Goal: Task Accomplishment & Management: Manage account settings

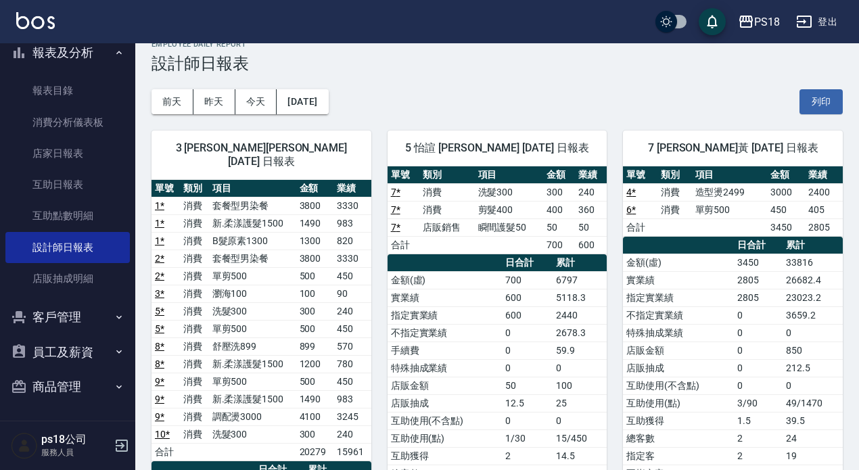
scroll to position [18, 0]
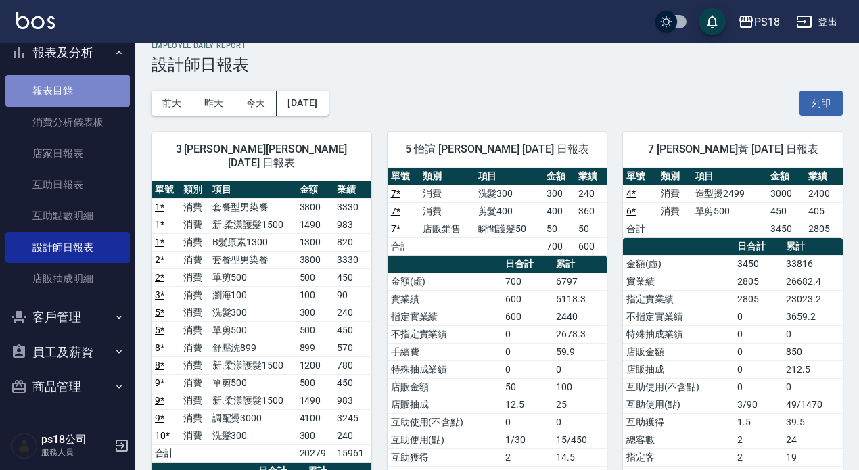
click at [91, 95] on link "報表目錄" at bounding box center [67, 90] width 125 height 31
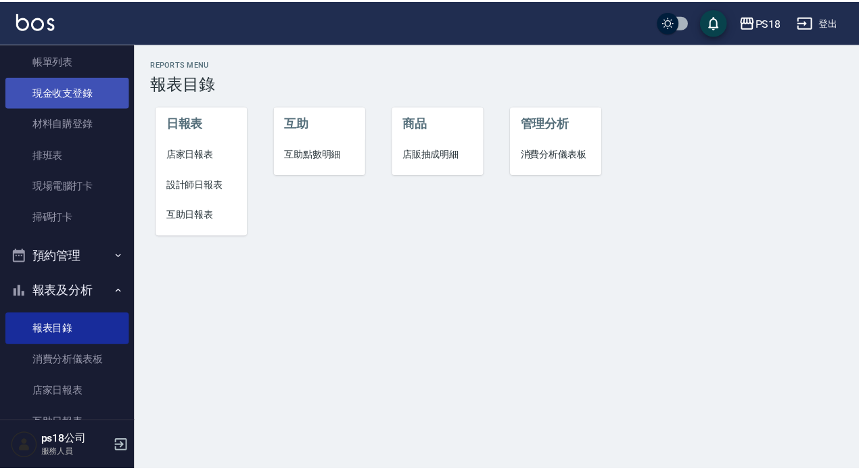
scroll to position [43, 0]
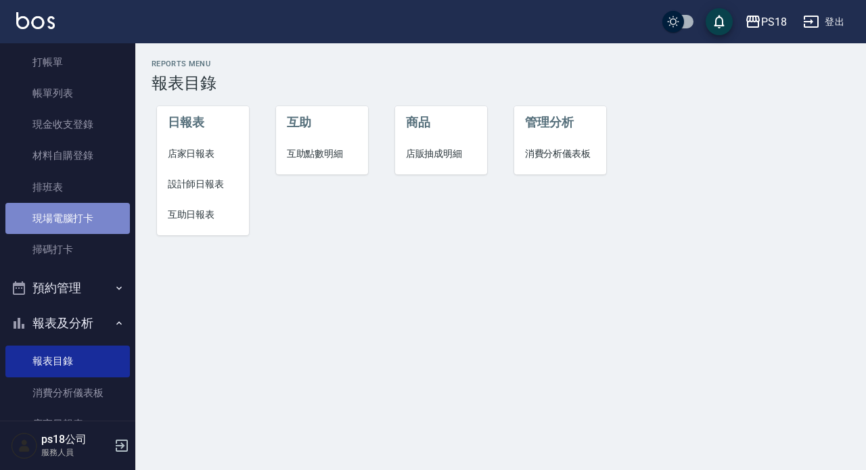
click at [82, 215] on link "現場電腦打卡" at bounding box center [67, 218] width 125 height 31
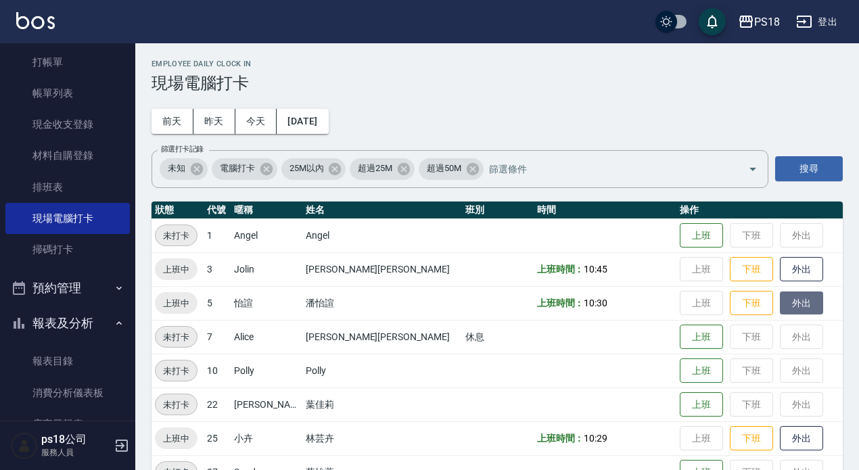
click at [780, 305] on button "外出" at bounding box center [801, 304] width 43 height 24
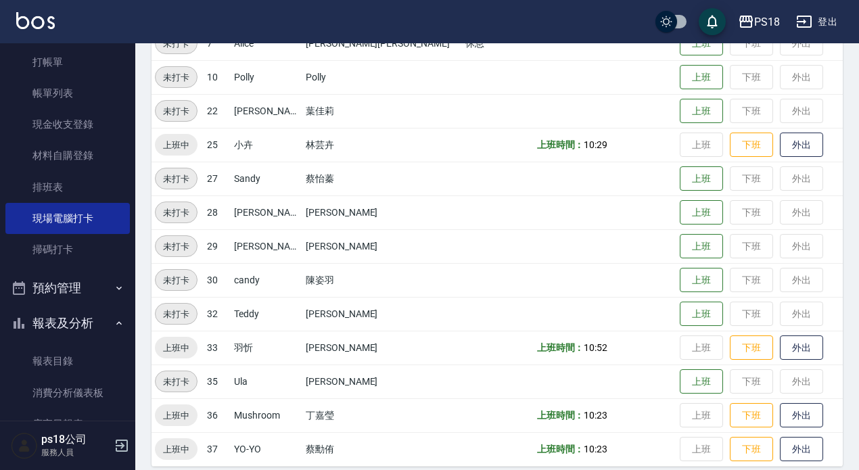
scroll to position [307, 0]
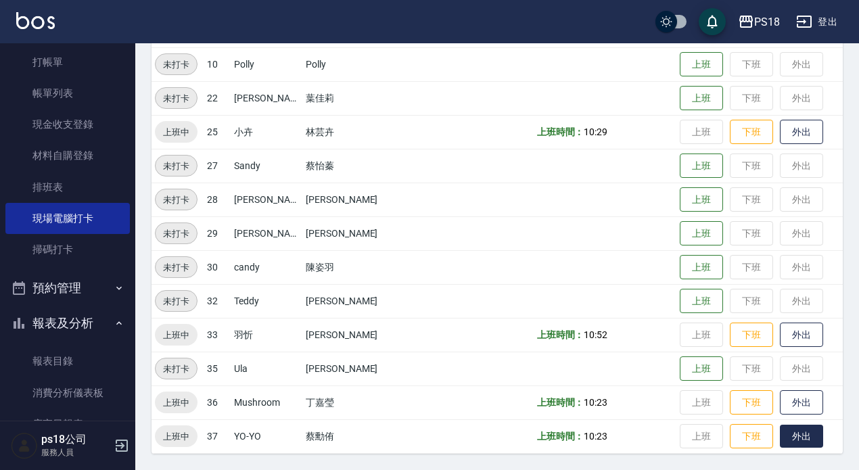
click at [780, 438] on button "外出" at bounding box center [801, 437] width 43 height 24
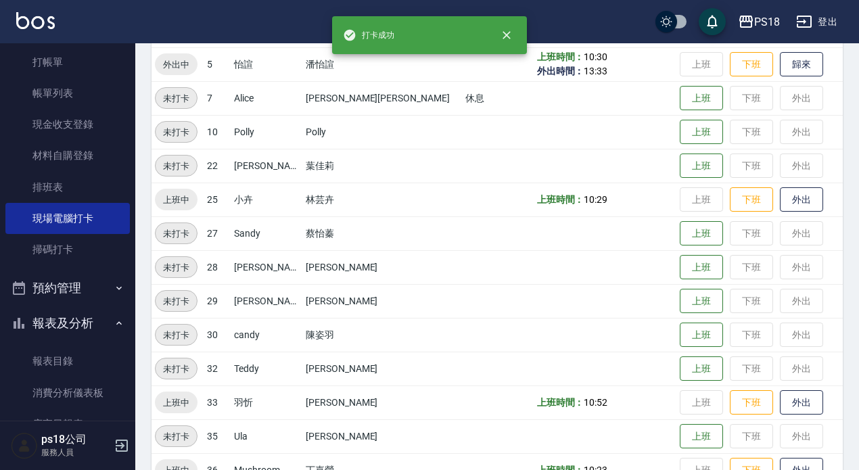
scroll to position [0, 0]
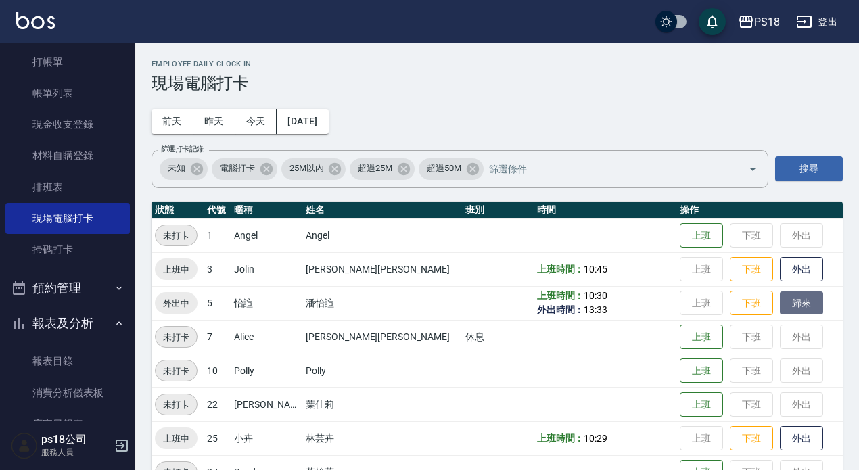
click at [780, 303] on button "歸來" at bounding box center [801, 304] width 43 height 24
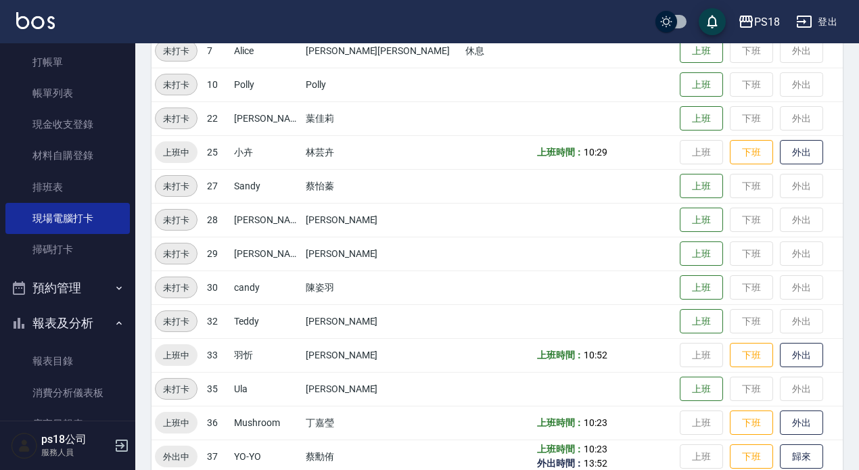
scroll to position [307, 0]
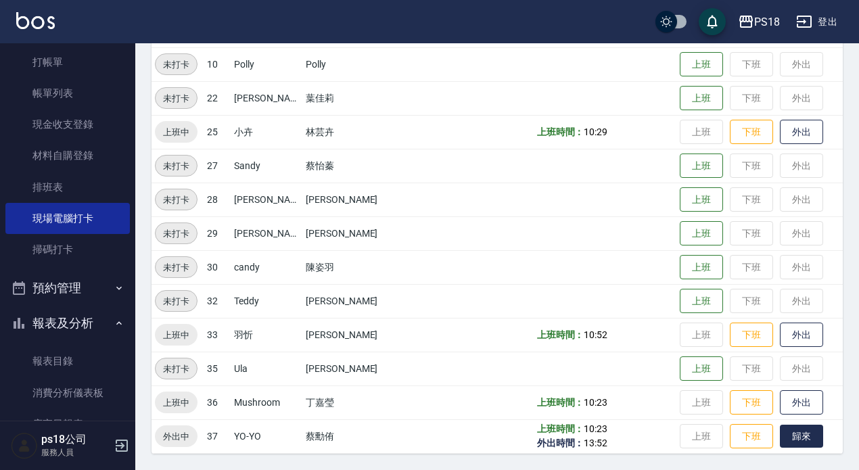
click at [780, 433] on button "歸來" at bounding box center [801, 437] width 43 height 24
click at [780, 403] on button "外出" at bounding box center [801, 403] width 43 height 24
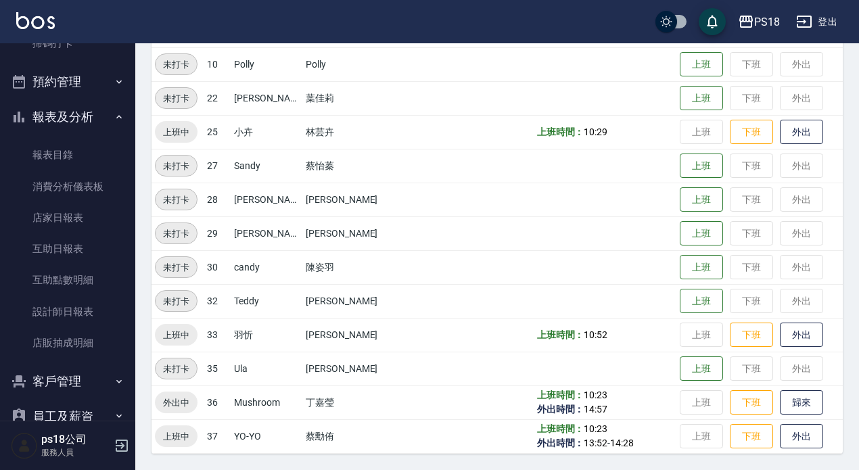
scroll to position [313, 0]
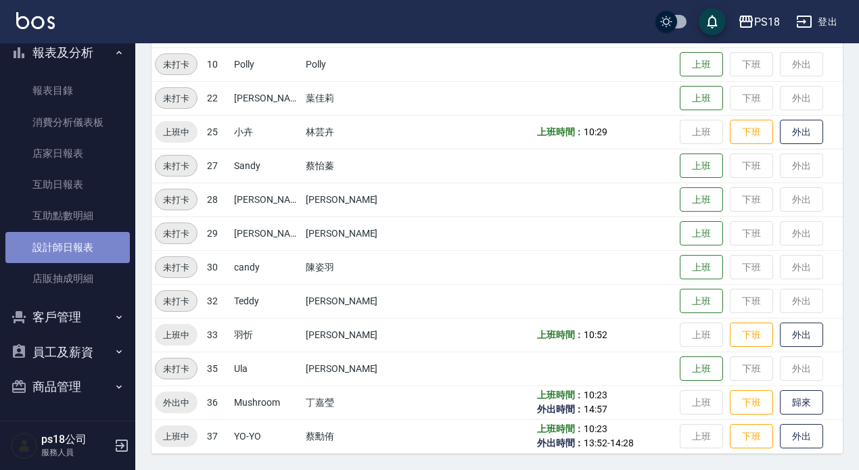
click at [68, 242] on link "設計師日報表" at bounding box center [67, 247] width 125 height 31
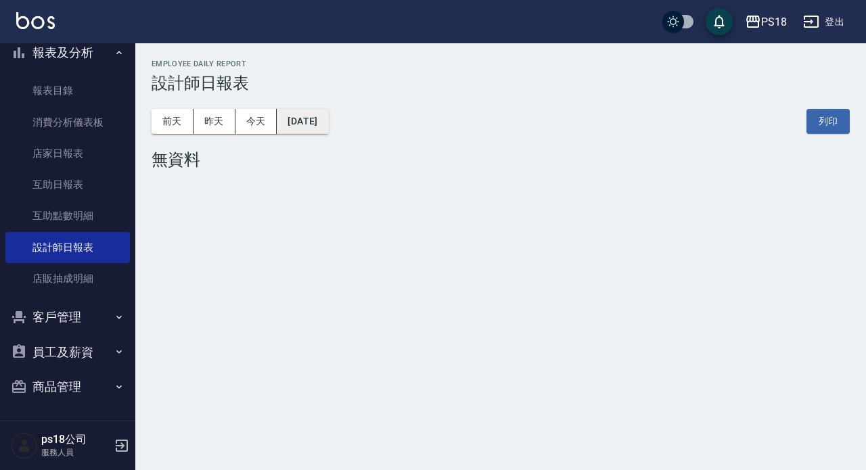
click at [328, 120] on button "[DATE]" at bounding box center [302, 121] width 51 height 25
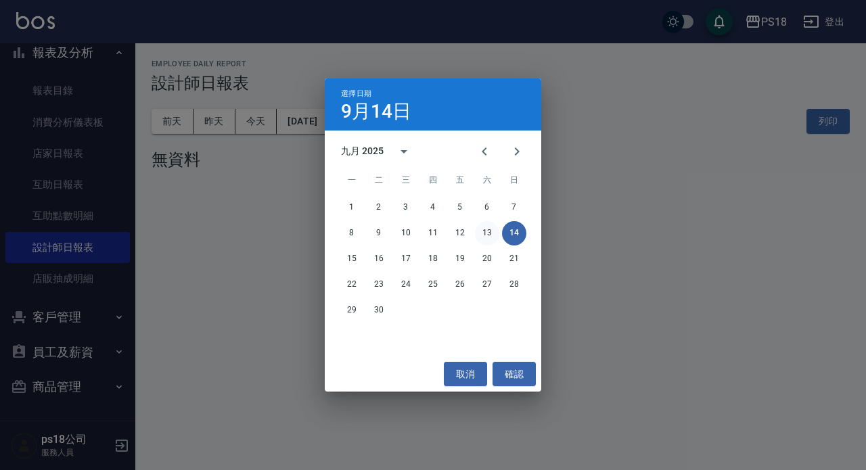
click at [481, 231] on button "13" at bounding box center [487, 233] width 24 height 24
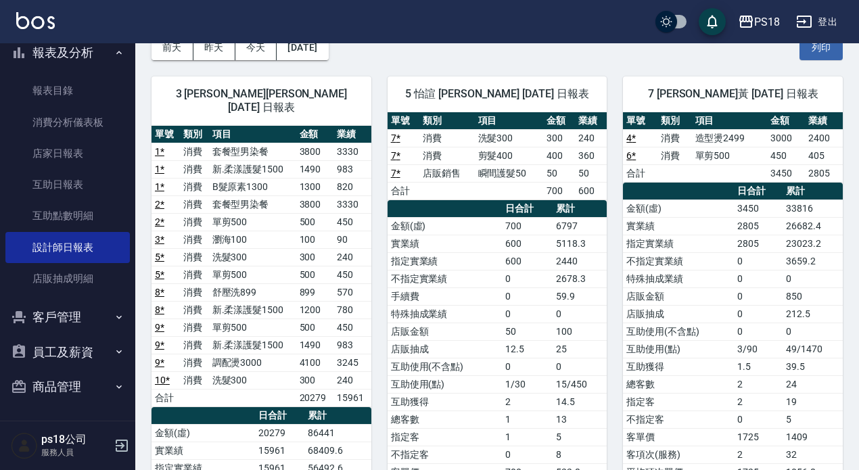
scroll to position [135, 0]
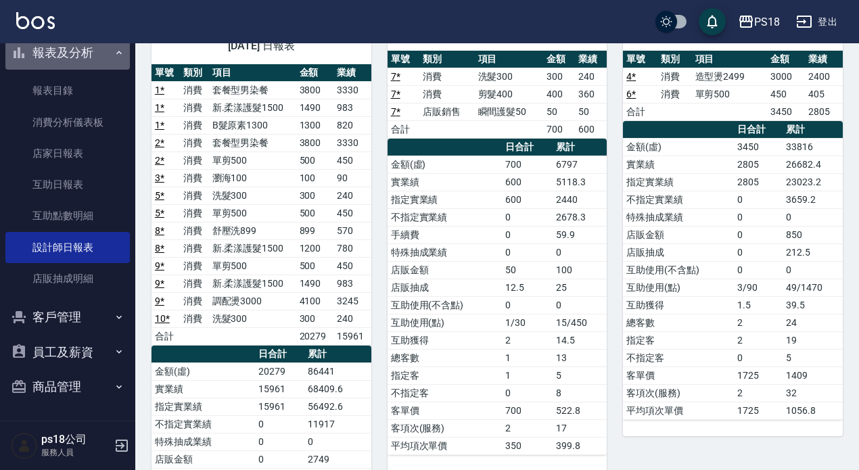
click at [104, 50] on button "報表及分析" at bounding box center [67, 52] width 125 height 35
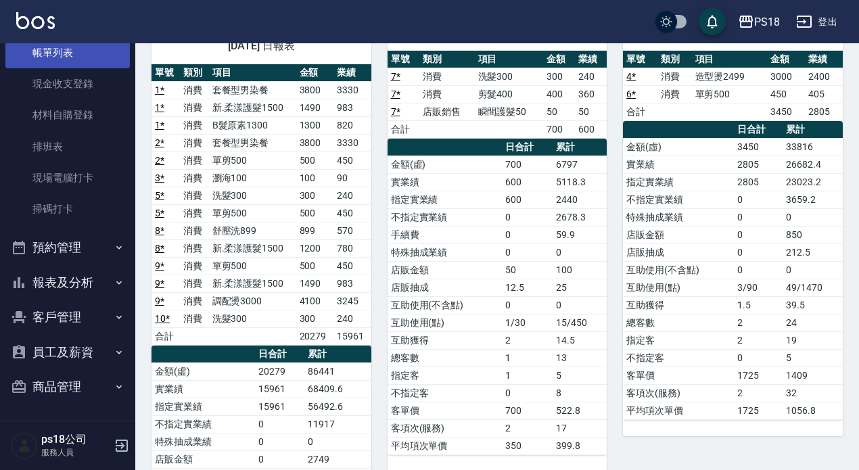
scroll to position [83, 0]
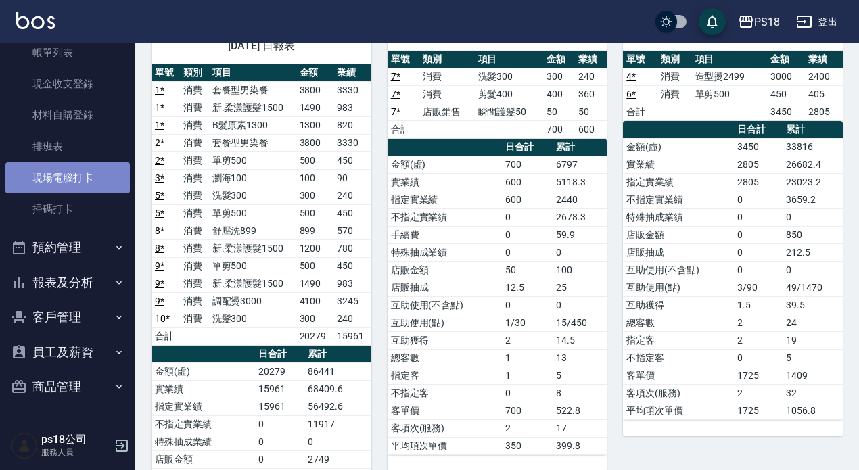
click at [81, 183] on link "現場電腦打卡" at bounding box center [67, 177] width 125 height 31
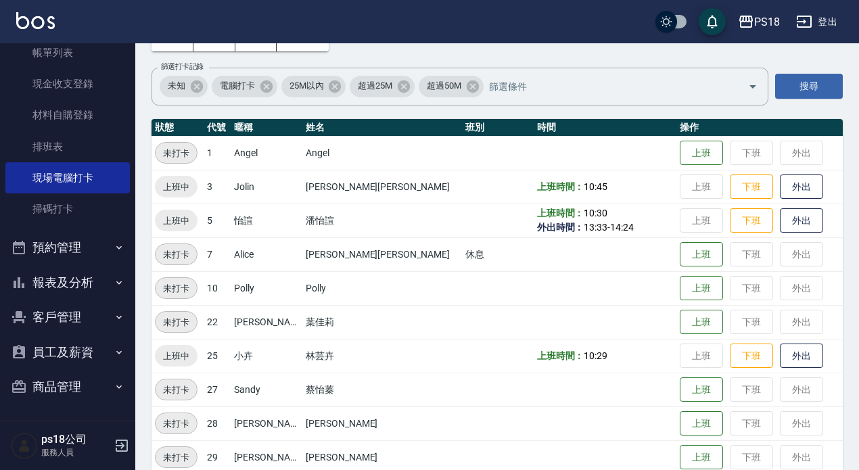
scroll to position [307, 0]
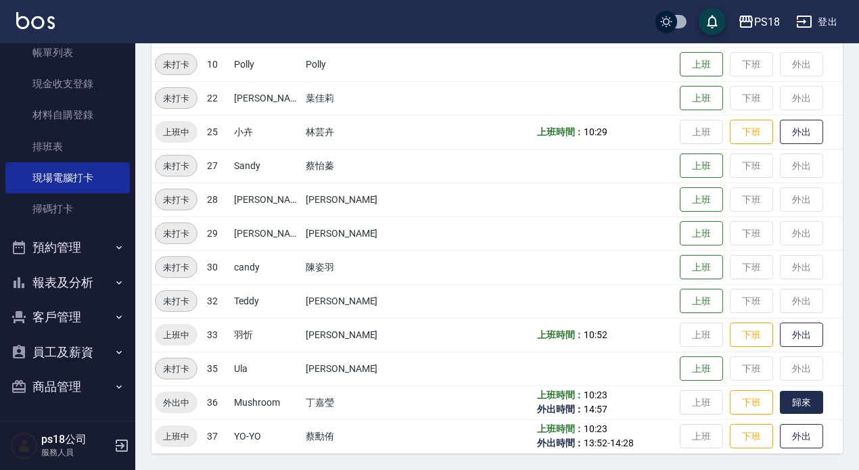
click at [780, 409] on button "歸來" at bounding box center [801, 403] width 43 height 24
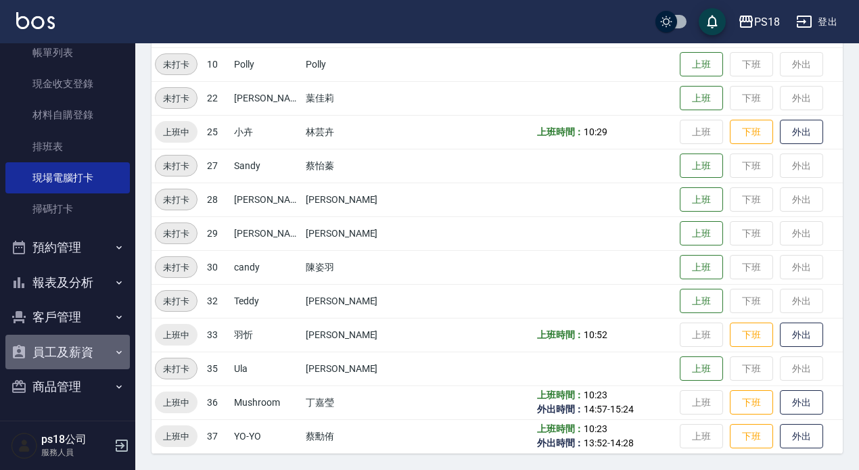
click at [81, 351] on button "員工及薪資" at bounding box center [67, 352] width 125 height 35
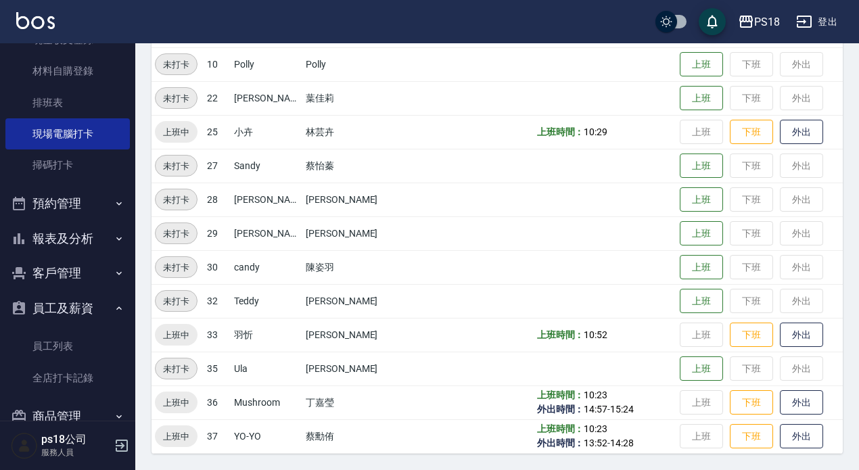
scroll to position [151, 0]
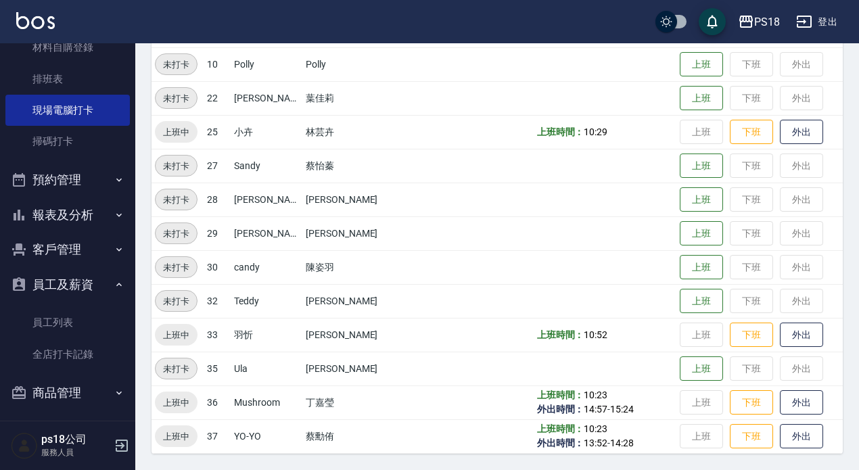
click at [69, 246] on button "客戶管理" at bounding box center [67, 249] width 125 height 35
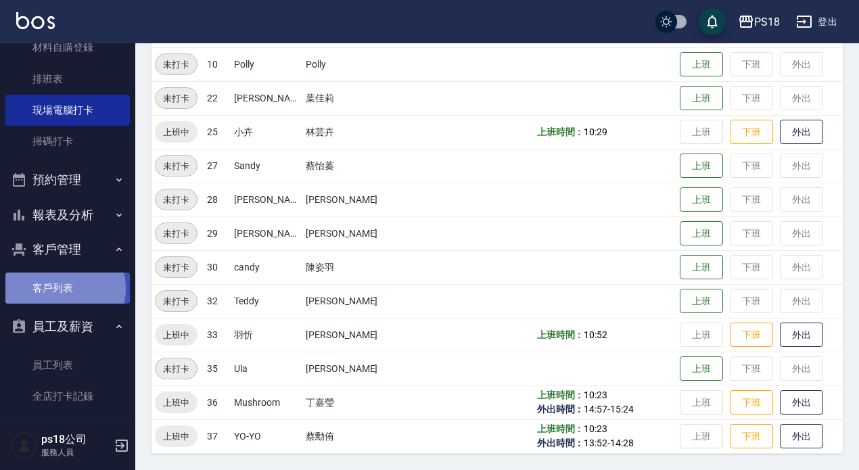
click at [62, 289] on link "客戶列表" at bounding box center [67, 288] width 125 height 31
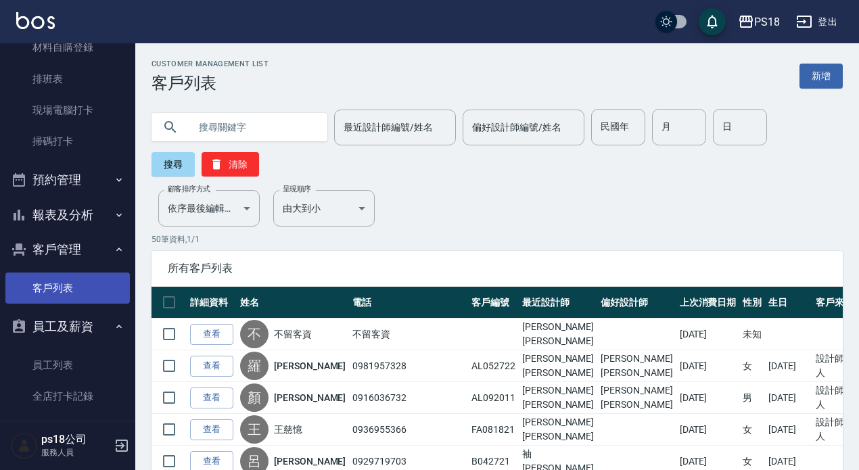
click at [63, 286] on link "客戶列表" at bounding box center [67, 288] width 125 height 31
click at [207, 122] on input "text" at bounding box center [252, 127] width 127 height 37
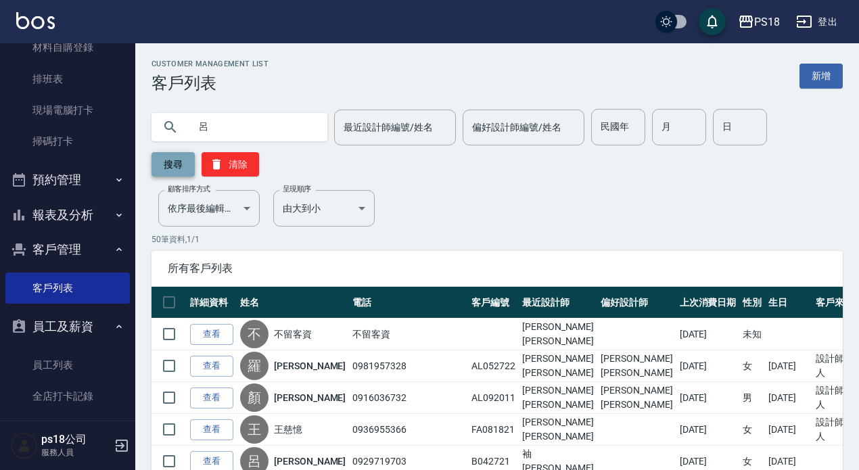
type input "呂"
click at [166, 163] on button "搜尋" at bounding box center [173, 164] width 43 height 24
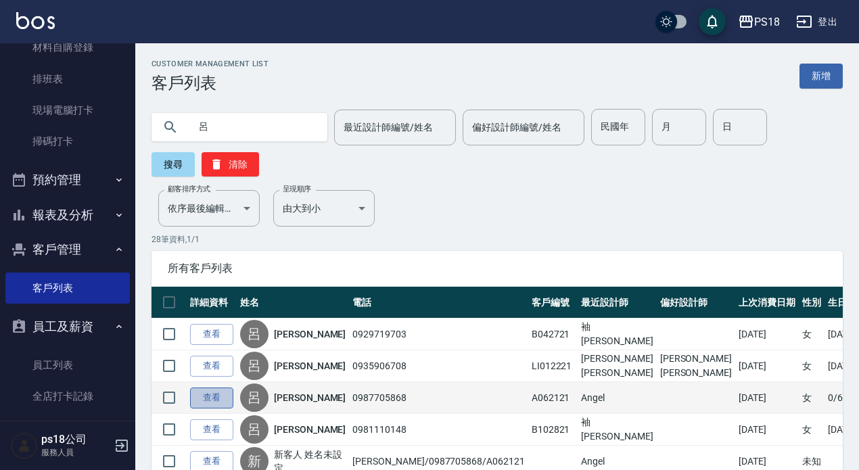
click at [217, 397] on link "查看" at bounding box center [211, 398] width 43 height 21
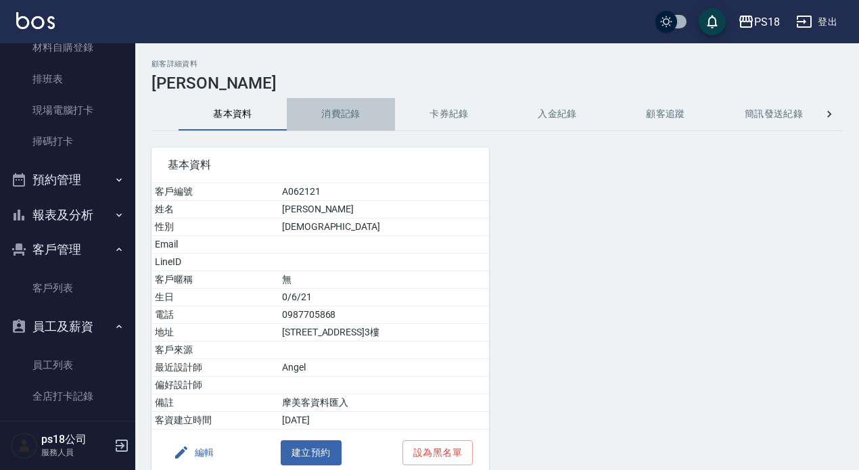
click at [340, 110] on button "消費記錄" at bounding box center [341, 114] width 108 height 32
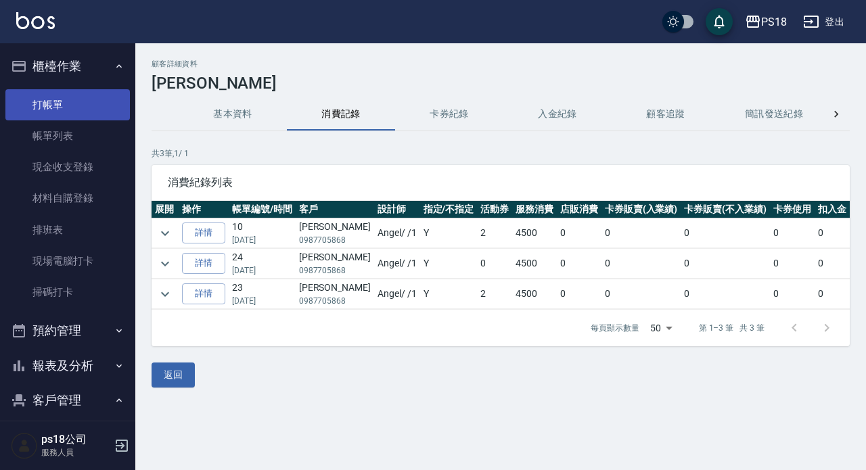
click at [71, 102] on link "打帳單" at bounding box center [67, 104] width 125 height 31
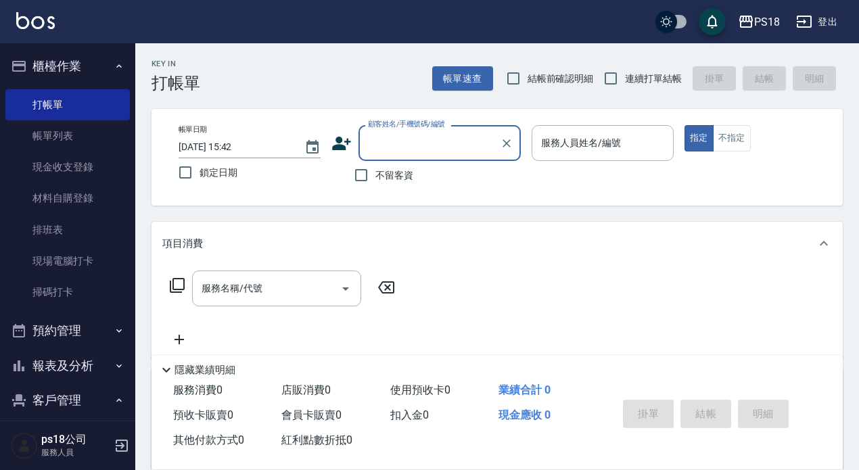
drag, startPoint x: 361, startPoint y: 177, endPoint x: 543, endPoint y: 166, distance: 181.7
click at [380, 177] on label "不留客資" at bounding box center [380, 175] width 66 height 28
click at [376, 177] on input "不留客資" at bounding box center [361, 175] width 28 height 28
checkbox input "true"
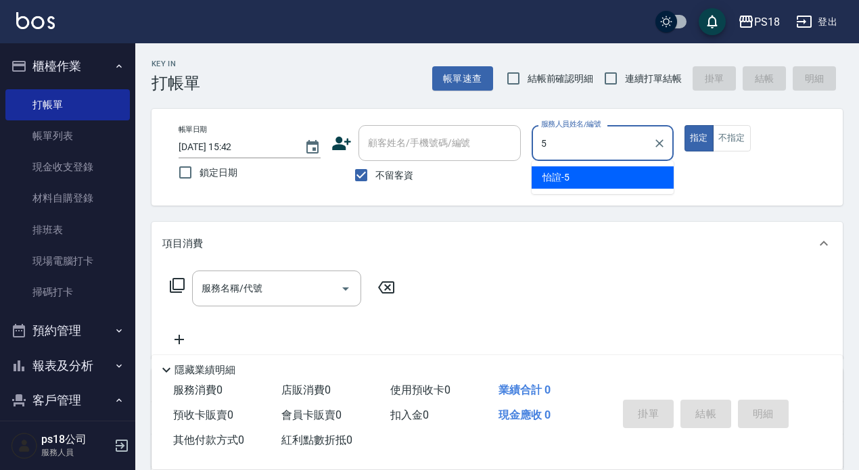
drag, startPoint x: 563, startPoint y: 175, endPoint x: 588, endPoint y: 133, distance: 48.9
click at [568, 160] on body "PS18 登出 櫃檯作業 打帳單 帳單列表 現金收支登錄 材料自購登錄 排班表 現場電腦打卡 掃碼打卡 預約管理 預約管理 單日預約紀錄 單週預約紀錄 報表及…" at bounding box center [429, 314] width 859 height 629
type input "5"
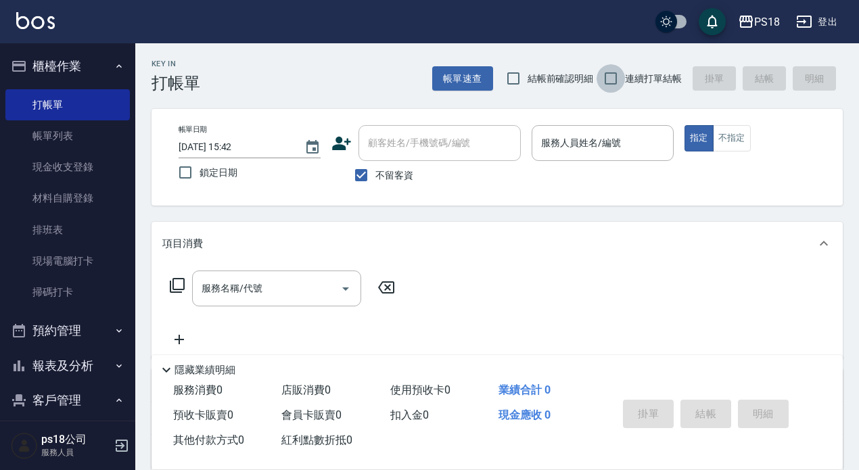
click at [611, 76] on input "連續打單結帳" at bounding box center [611, 78] width 28 height 28
checkbox input "true"
click at [223, 288] on div "服務名稱/代號 服務名稱/代號" at bounding box center [276, 289] width 169 height 36
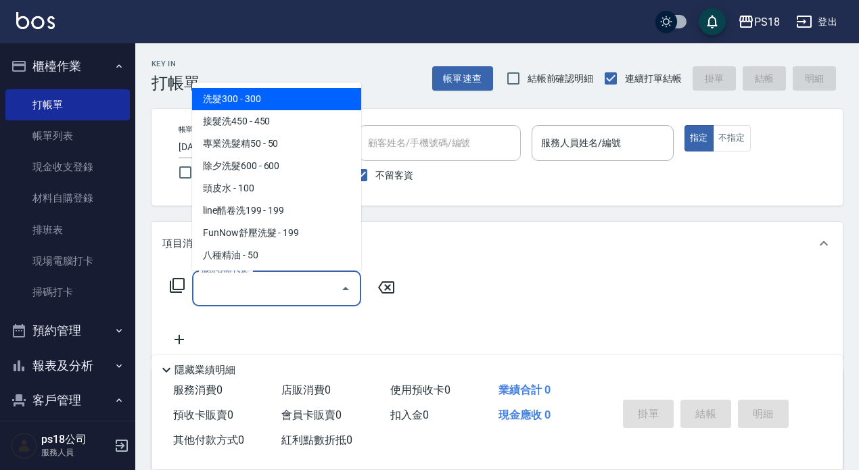
type input "4"
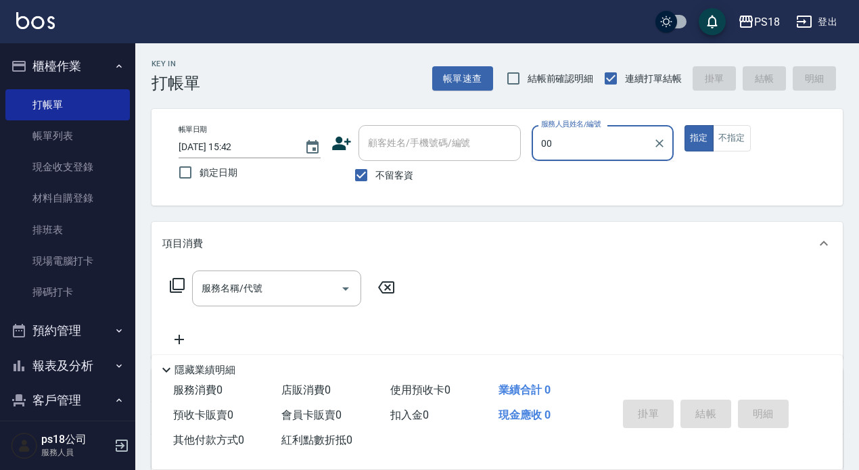
type input "0"
click at [547, 171] on span "怡諠 -5" at bounding box center [556, 178] width 27 height 14
type input "怡諠-5"
click at [225, 291] on input "服務名稱/代號" at bounding box center [266, 289] width 137 height 24
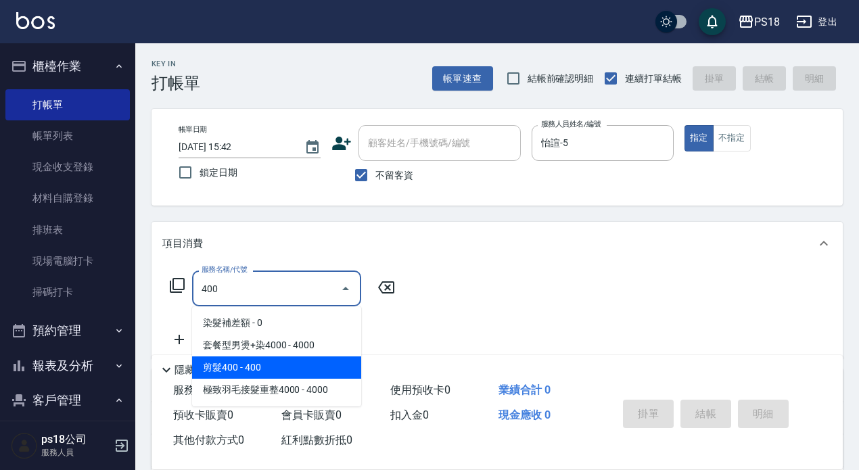
click at [265, 357] on span "剪髮400 - 400" at bounding box center [276, 368] width 169 height 22
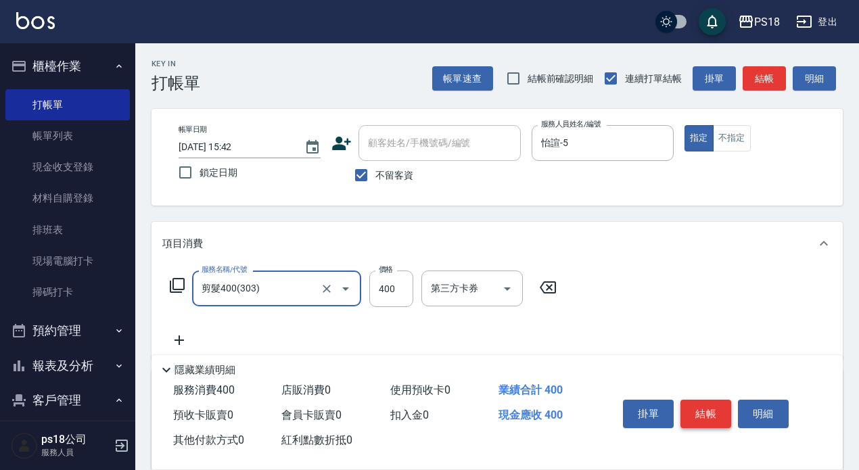
type input "剪髮400(303)"
click at [702, 406] on button "結帳" at bounding box center [706, 414] width 51 height 28
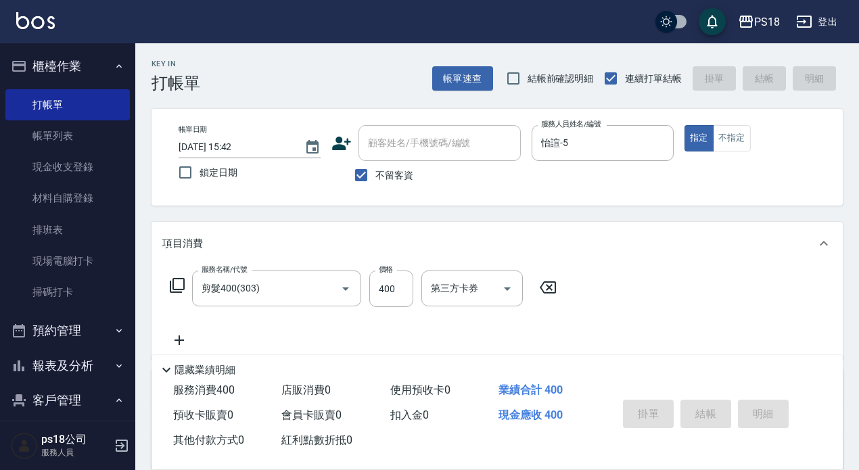
type input "[DATE] 15:43"
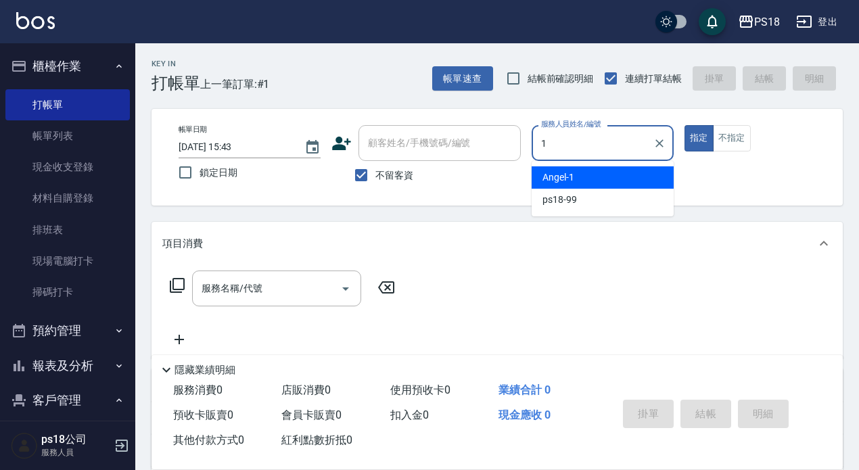
drag, startPoint x: 554, startPoint y: 179, endPoint x: 565, endPoint y: 175, distance: 11.6
click at [554, 177] on span "[PERSON_NAME] -1" at bounding box center [559, 178] width 32 height 14
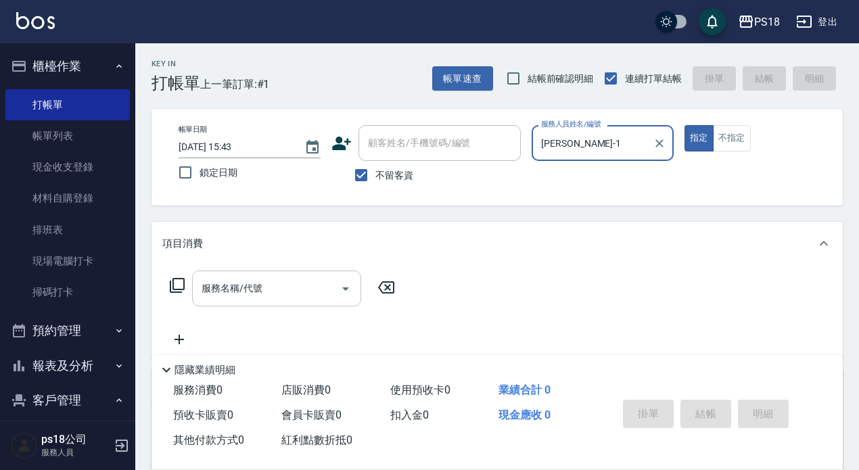
type input "[PERSON_NAME]-1"
click at [221, 293] on div "服務名稱/代號 服務名稱/代號" at bounding box center [276, 289] width 169 height 36
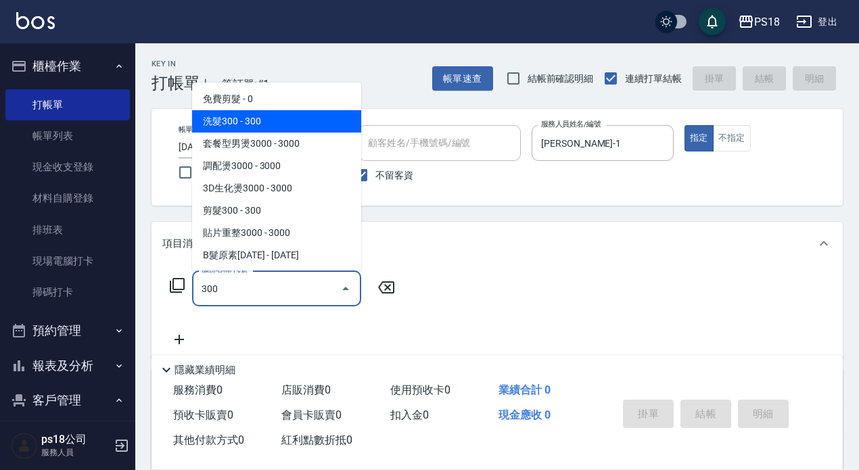
click at [254, 117] on span "洗髮300 - 300" at bounding box center [276, 121] width 169 height 22
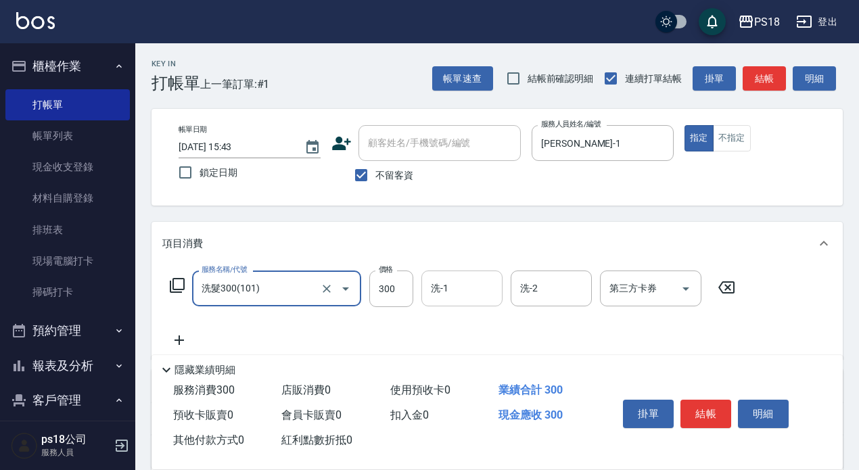
type input "洗髮300(101)"
click at [443, 291] on div "洗-1 洗-1" at bounding box center [462, 289] width 81 height 36
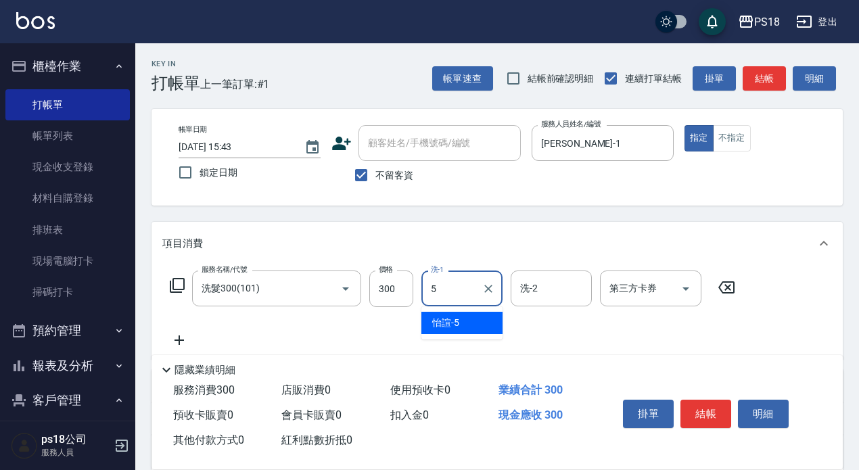
click at [447, 320] on span "怡諠 -5" at bounding box center [445, 323] width 27 height 14
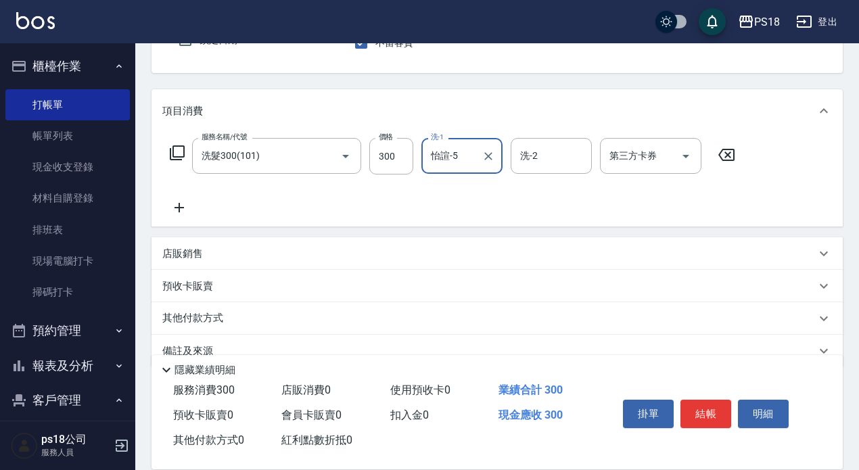
scroll to position [135, 0]
type input "怡諠-5"
click at [180, 206] on icon at bounding box center [179, 204] width 9 height 9
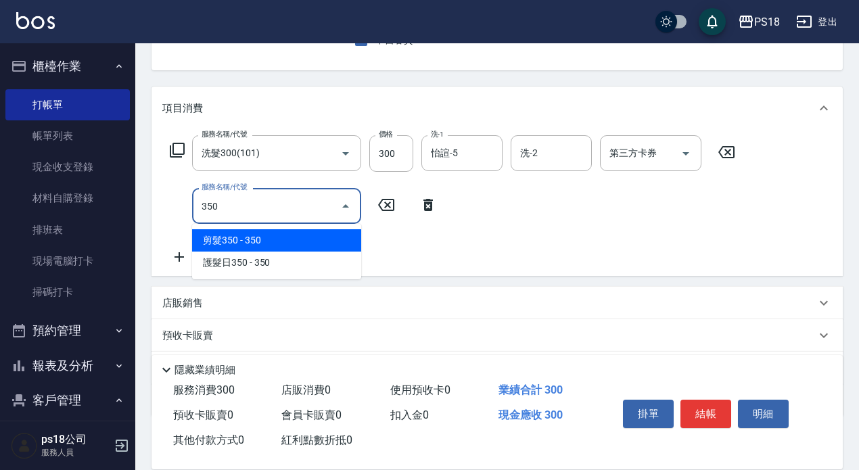
click at [269, 237] on span "剪髮350 - 350" at bounding box center [276, 240] width 169 height 22
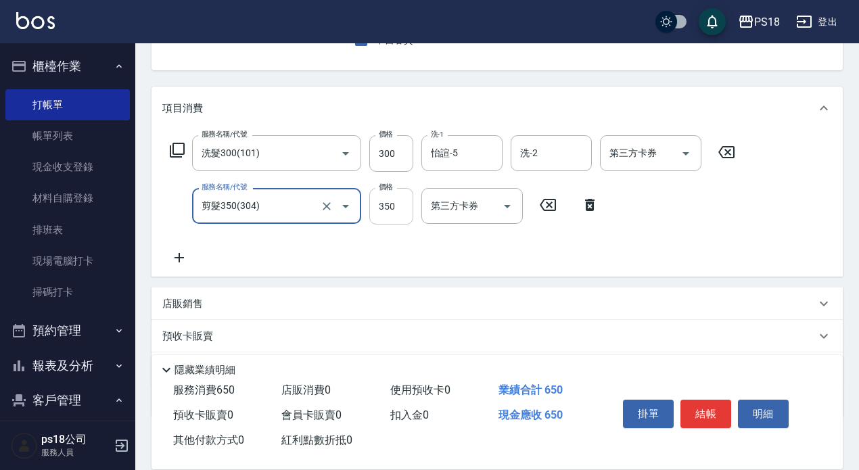
type input "剪髮350(304)"
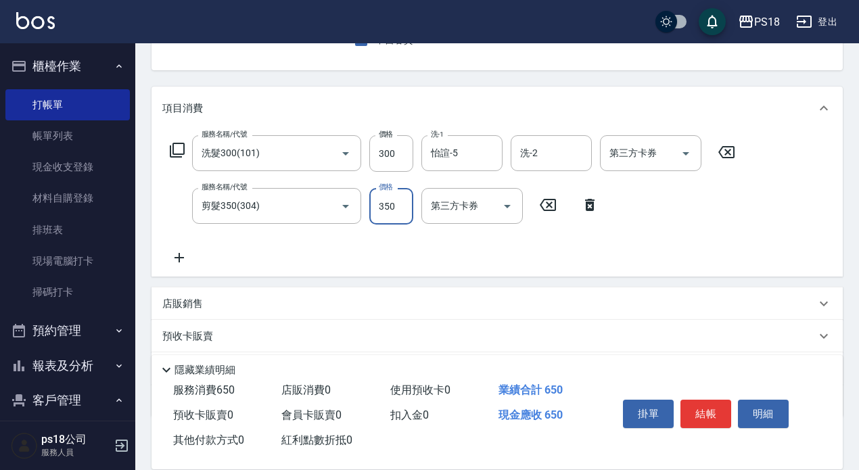
click at [402, 202] on input "350" at bounding box center [391, 206] width 44 height 37
type input "700"
click at [183, 257] on icon at bounding box center [179, 258] width 34 height 16
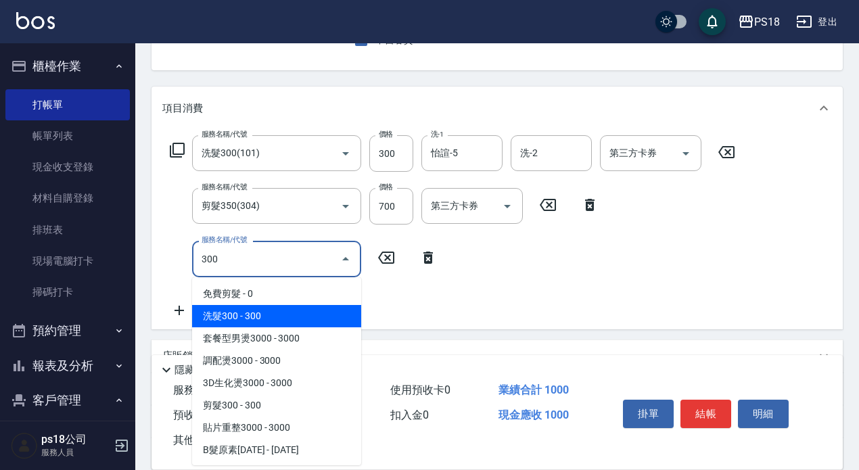
drag, startPoint x: 259, startPoint y: 319, endPoint x: 401, endPoint y: 309, distance: 142.5
click at [260, 318] on span "洗髮300 - 300" at bounding box center [276, 316] width 169 height 22
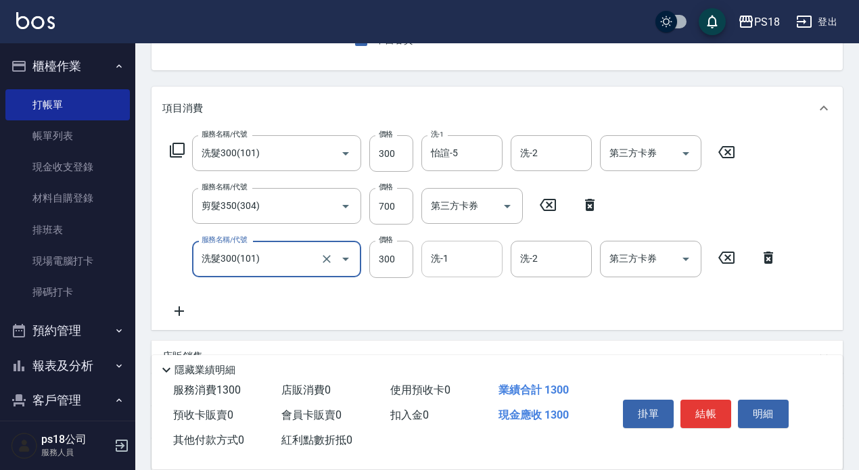
type input "洗髮300(101)"
click at [435, 258] on div "洗-1 洗-1" at bounding box center [462, 259] width 81 height 36
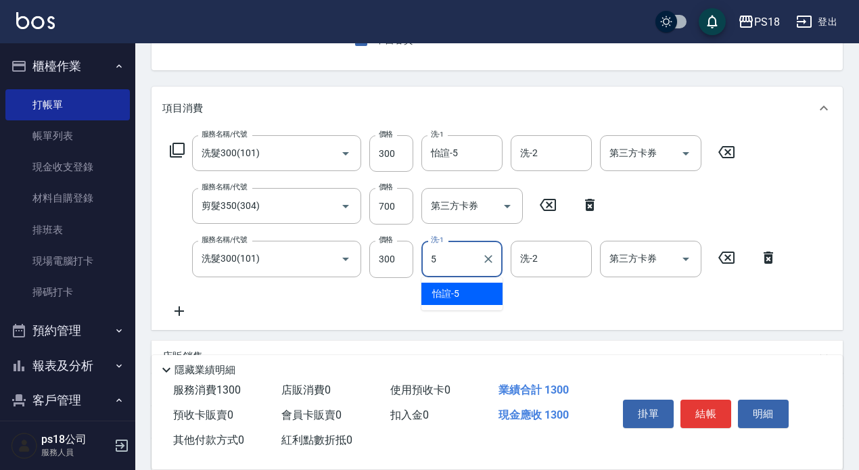
type input "怡諠-5"
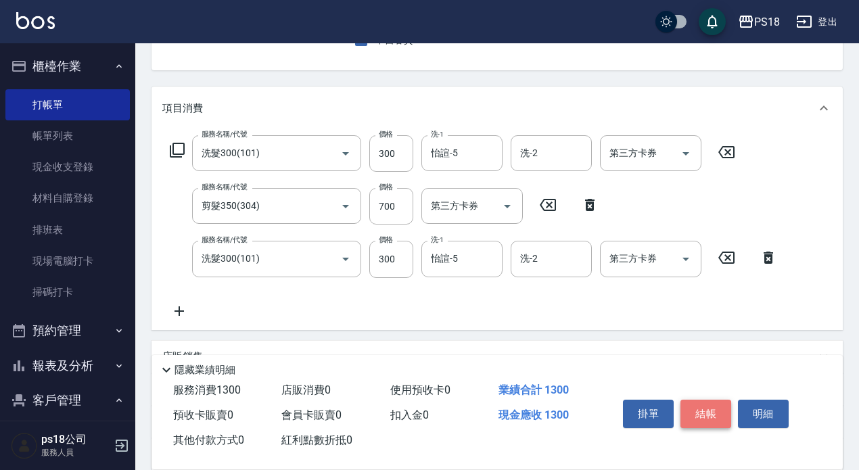
click at [711, 407] on button "結帳" at bounding box center [706, 414] width 51 height 28
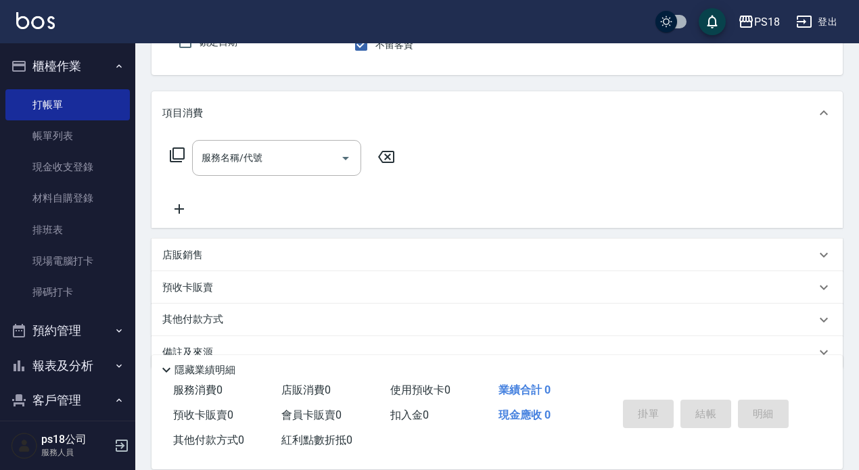
scroll to position [0, 0]
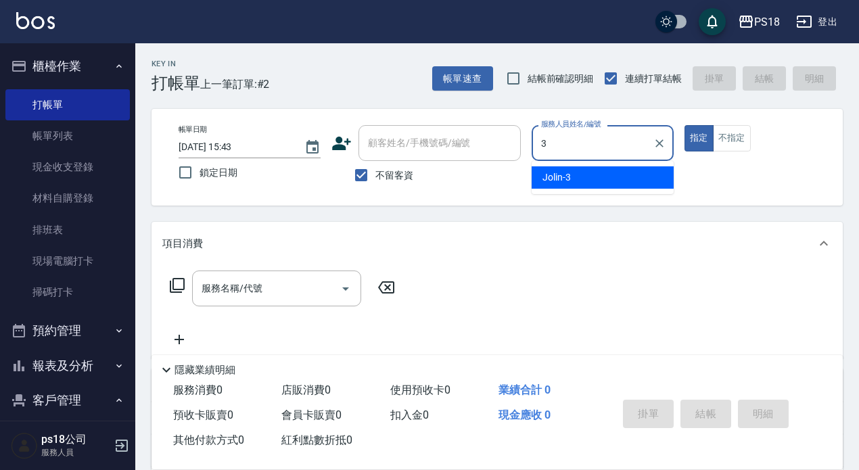
click at [565, 179] on span "Jolin -3" at bounding box center [557, 178] width 28 height 14
type input "Jolin-3"
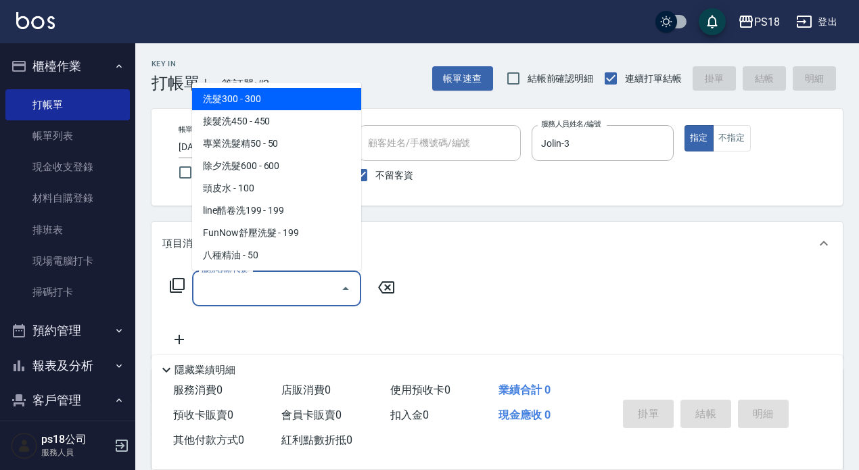
click at [227, 288] on div "服務名稱/代號 服務名稱/代號" at bounding box center [276, 289] width 169 height 36
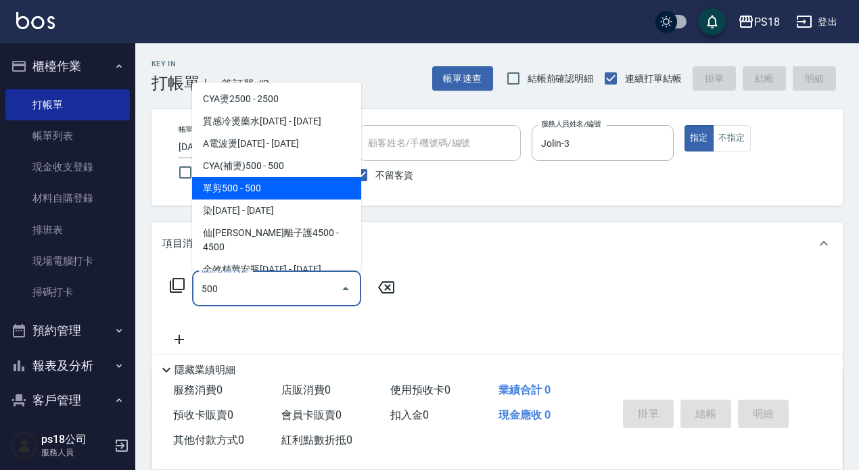
click at [271, 189] on span "單剪500 - 500" at bounding box center [276, 188] width 169 height 22
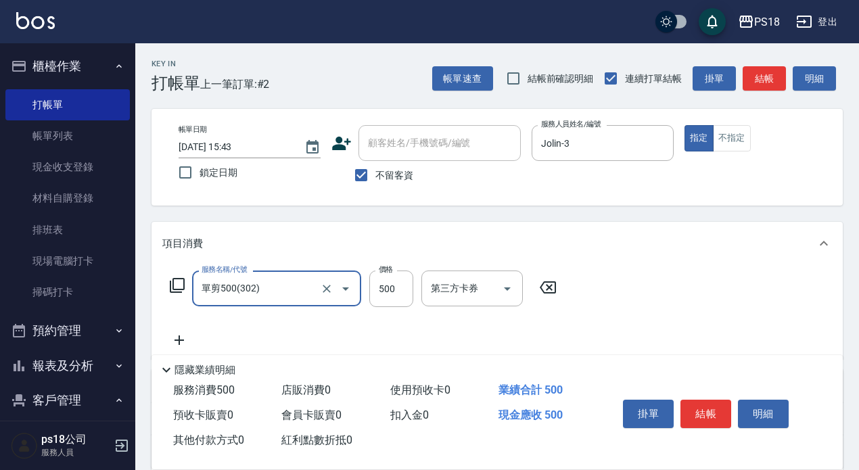
scroll to position [135, 0]
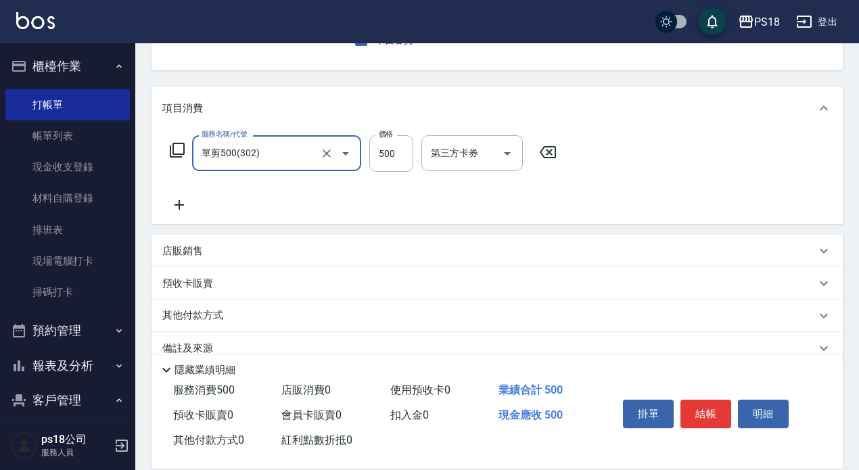
type input "單剪500(302)"
click at [176, 201] on icon at bounding box center [179, 205] width 34 height 16
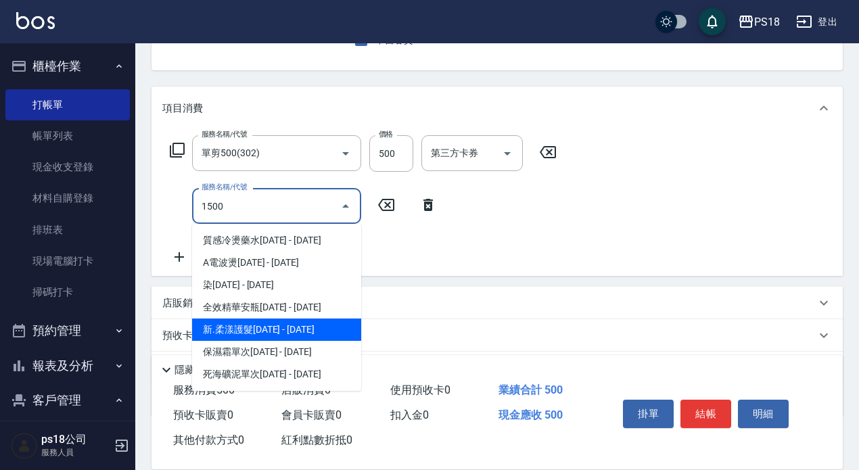
click at [263, 328] on span "新.柔漾護髮[DATE] - [DATE]" at bounding box center [276, 330] width 169 height 22
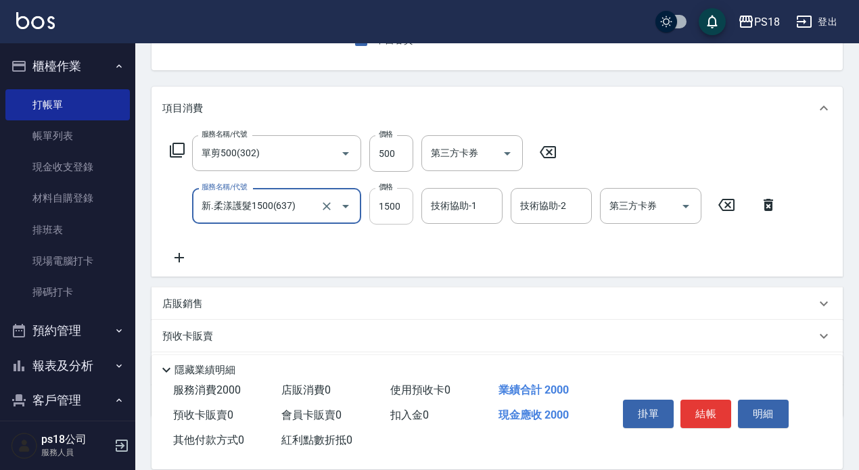
type input "新.柔漾護髮1500(637)"
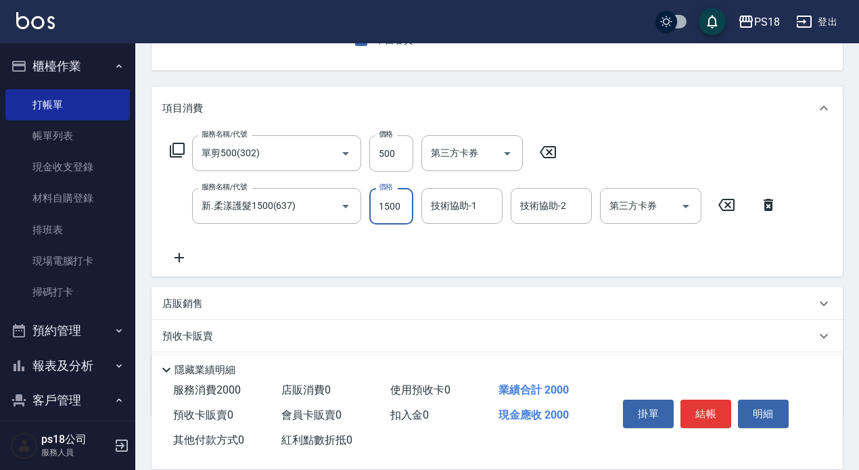
click at [394, 207] on input "1500" at bounding box center [391, 206] width 44 height 37
type input "1800"
click at [468, 207] on input "技術協助-1" at bounding box center [462, 206] width 69 height 24
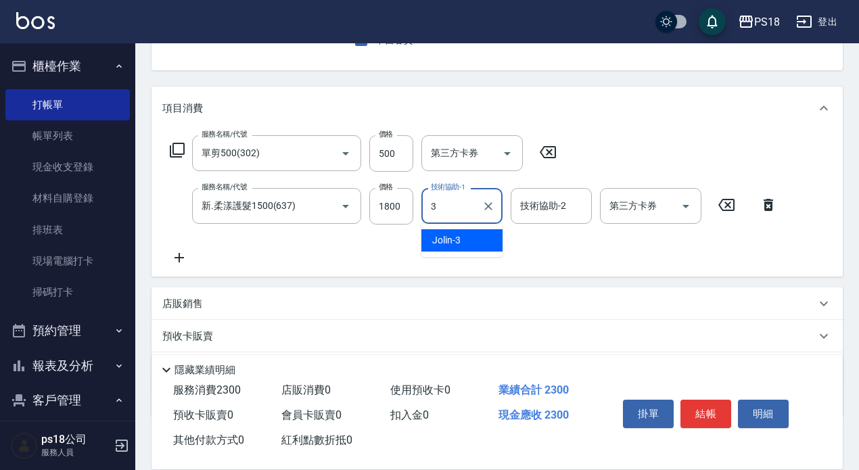
type input "Jolin-3"
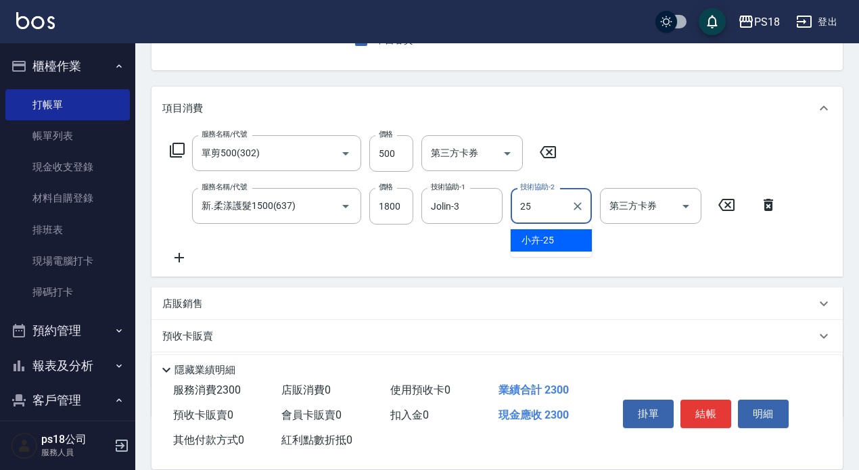
click at [575, 235] on div "小卉 -25" at bounding box center [551, 240] width 81 height 22
type input "小卉-25"
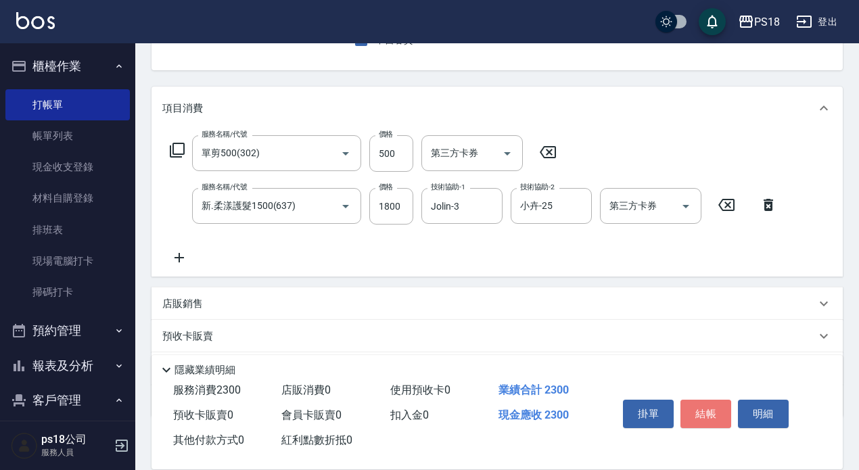
click at [702, 406] on button "結帳" at bounding box center [706, 414] width 51 height 28
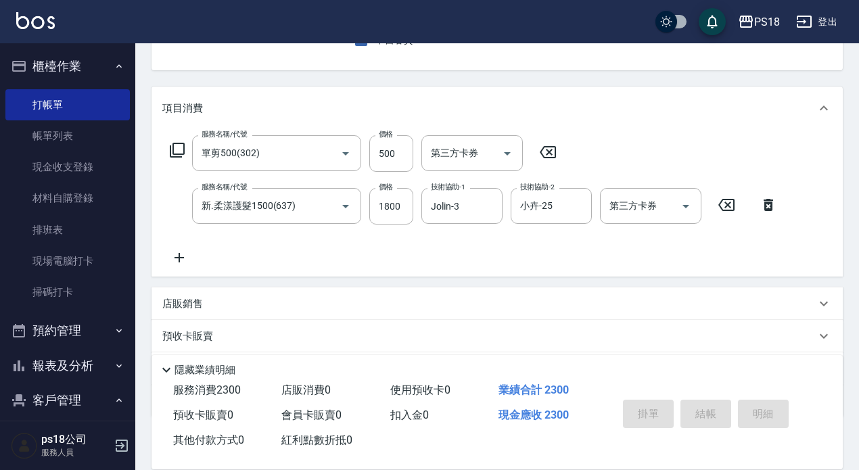
type input "[DATE] 15:44"
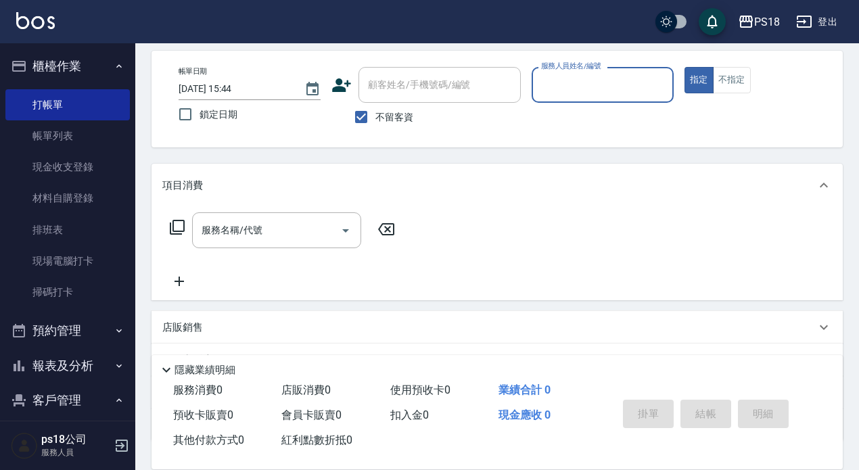
scroll to position [0, 0]
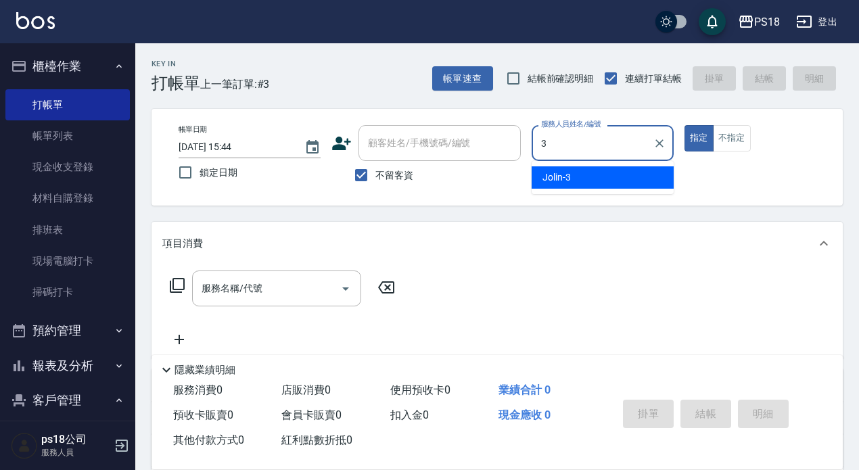
click at [560, 175] on span "Jolin -3" at bounding box center [557, 178] width 28 height 14
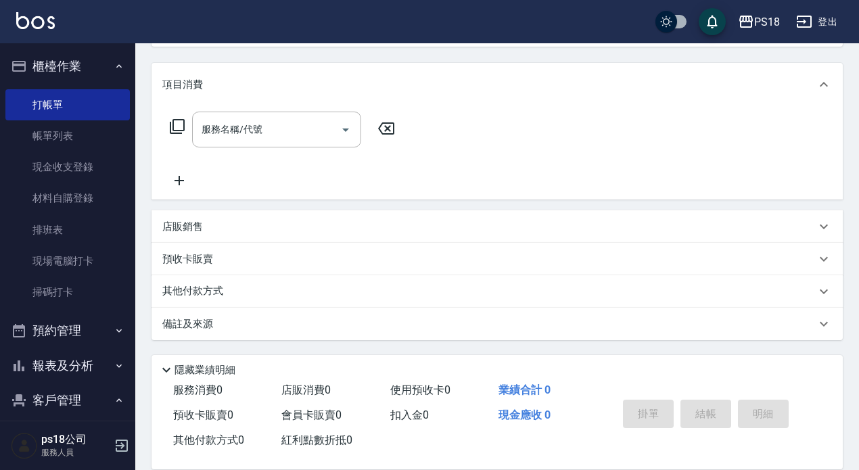
type input "Jolin-3"
click at [194, 220] on p "店販銷售" at bounding box center [182, 227] width 41 height 14
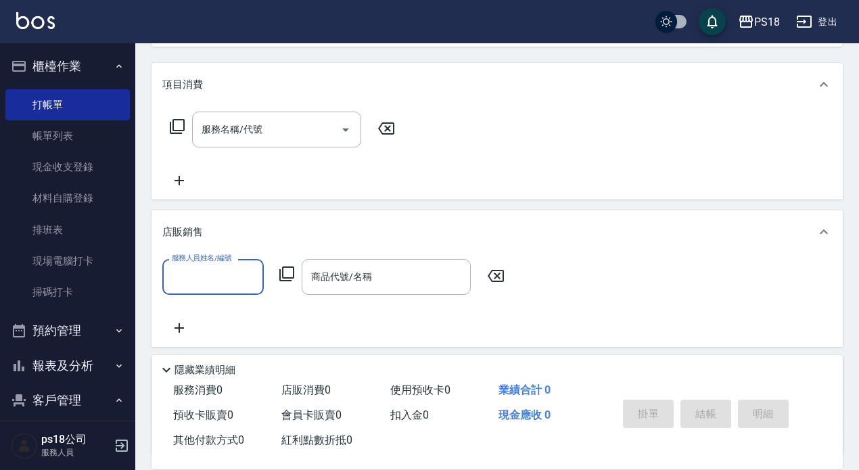
scroll to position [0, 0]
type input "Jolin-3"
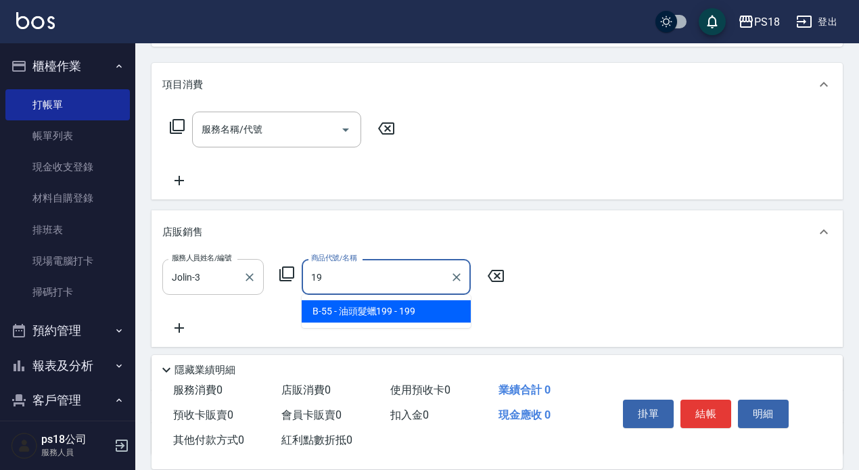
type input "1"
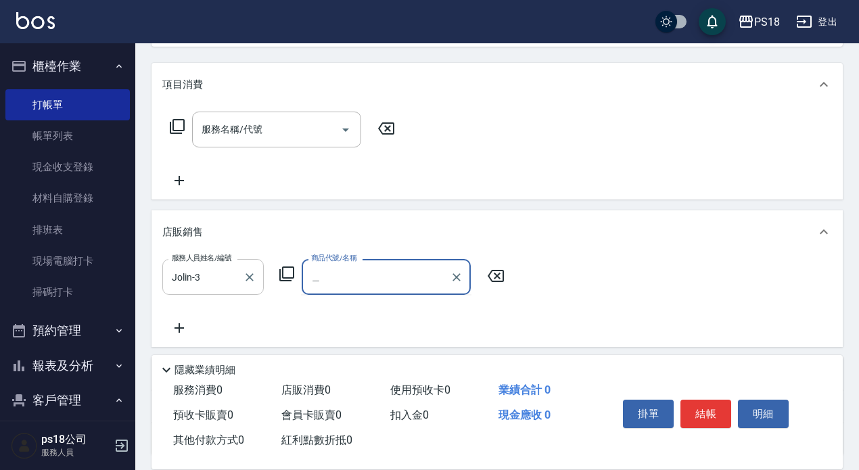
type input "生"
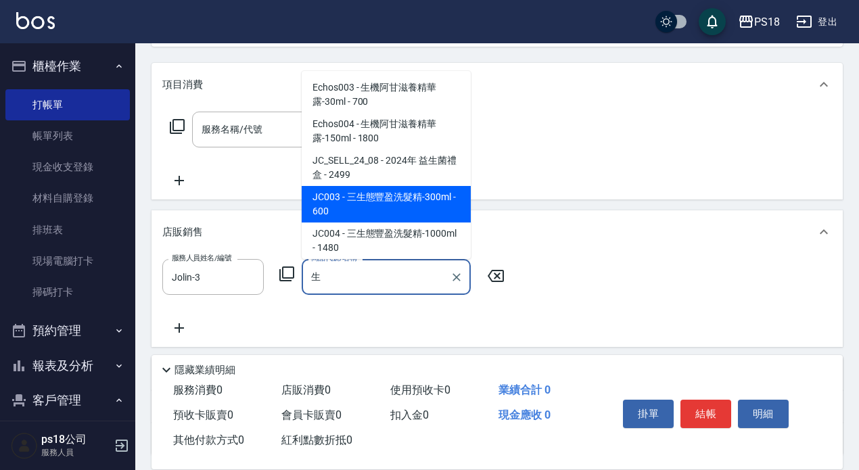
scroll to position [64, 0]
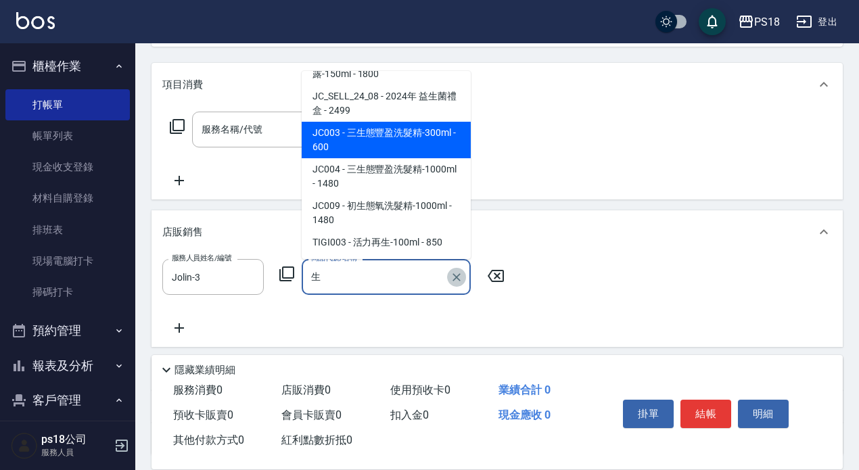
click at [460, 278] on icon "Clear" at bounding box center [457, 278] width 14 height 14
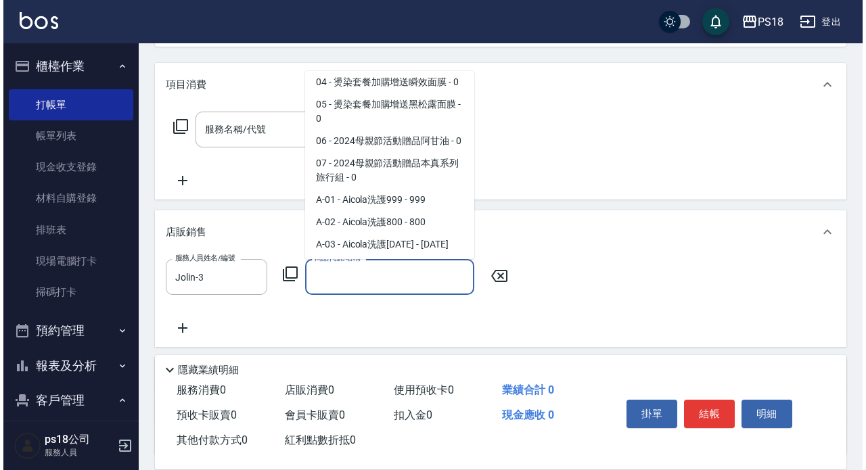
scroll to position [5, 0]
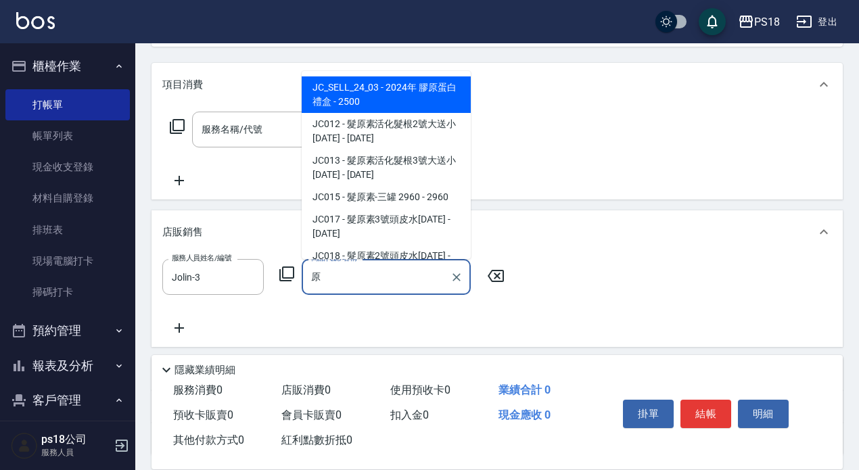
type input "源"
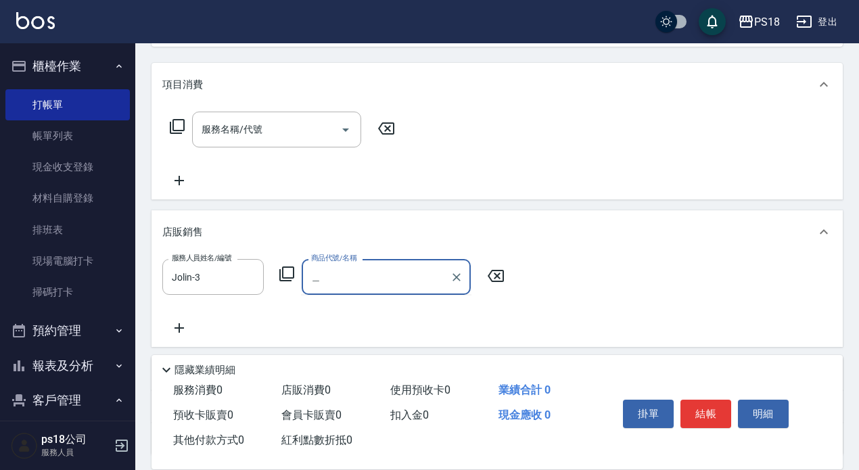
type input "外"
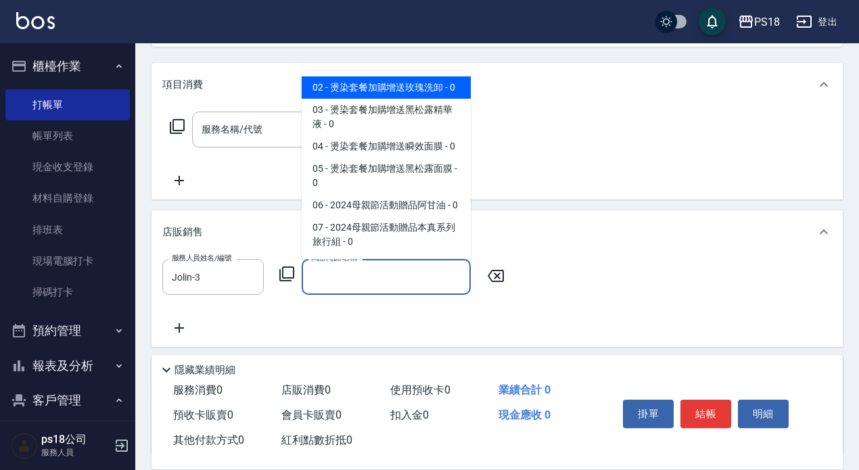
click at [286, 267] on icon at bounding box center [286, 274] width 15 height 15
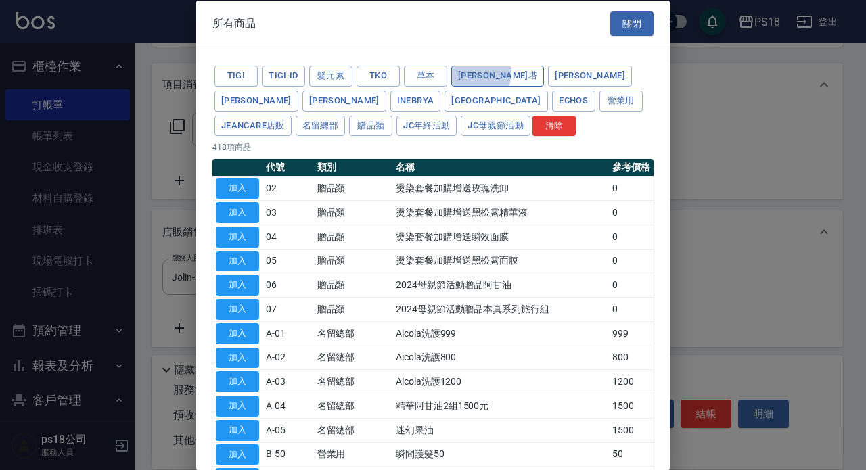
click at [480, 72] on button "[PERSON_NAME]塔" at bounding box center [497, 76] width 93 height 21
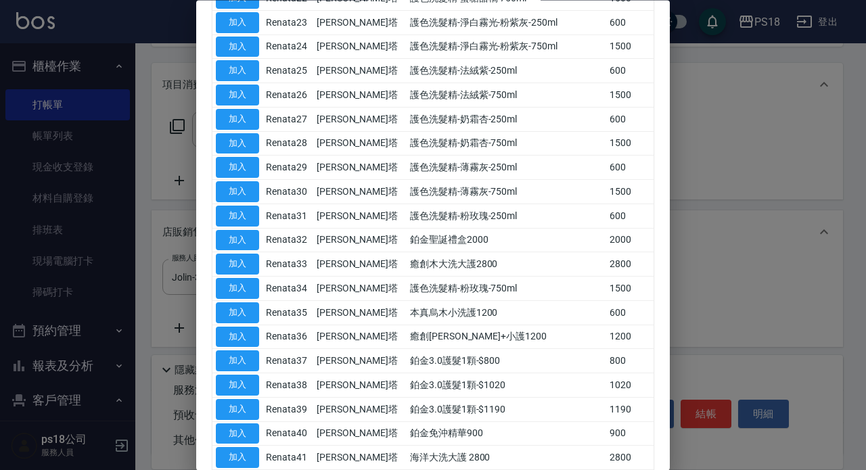
scroll to position [990, 0]
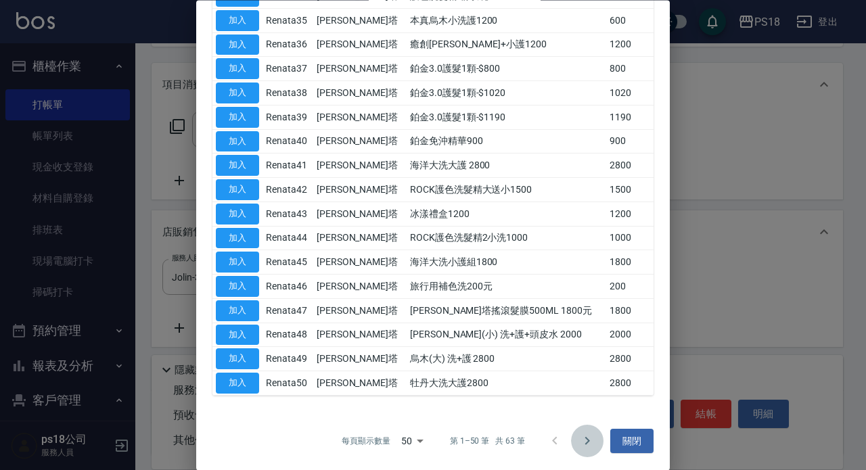
click at [581, 438] on icon "Go to next page" at bounding box center [587, 441] width 16 height 16
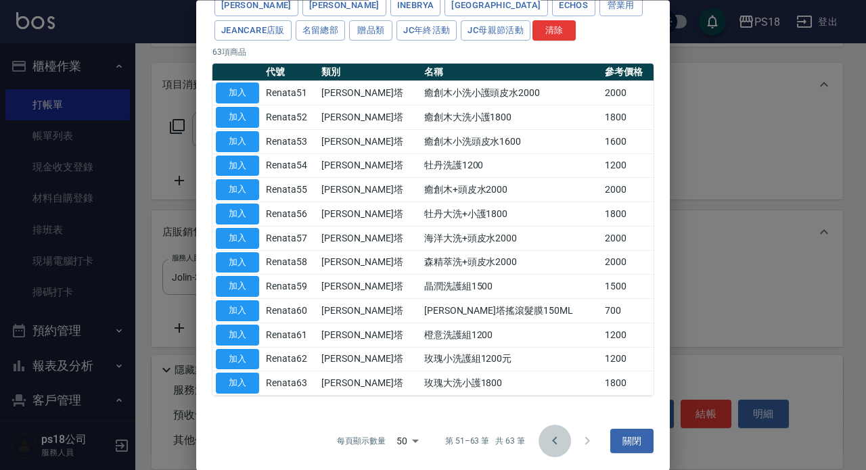
click at [547, 441] on icon "Go to previous page" at bounding box center [555, 442] width 16 height 16
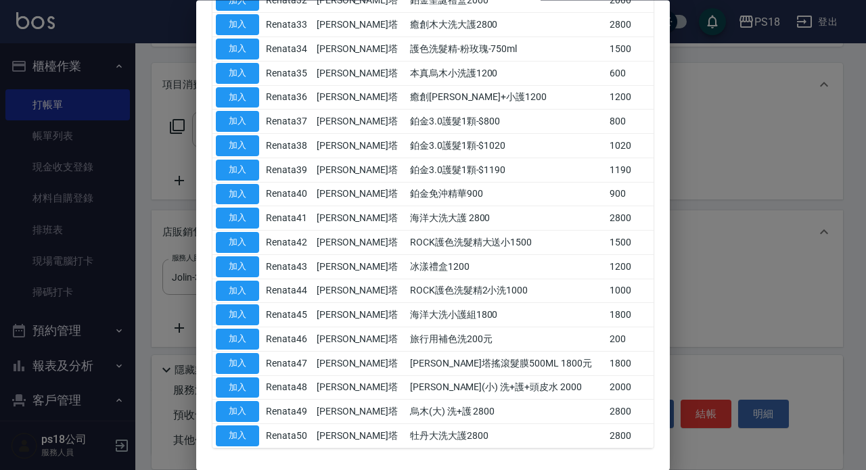
scroll to position [990, 0]
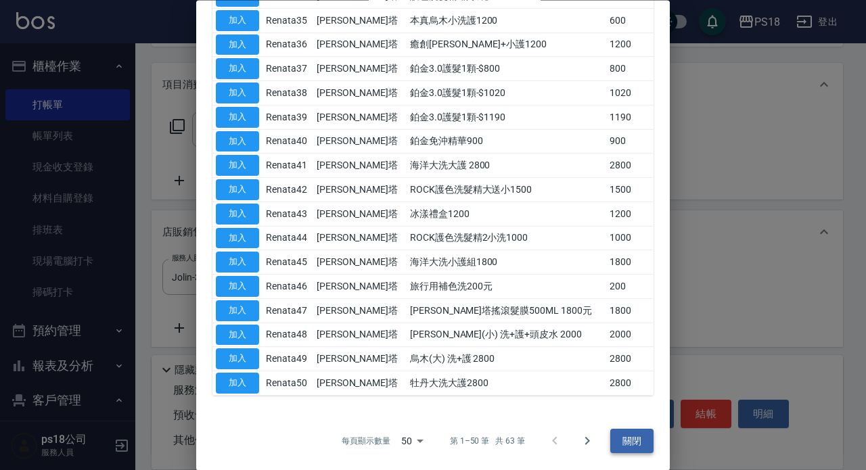
click at [623, 436] on button "關閉" at bounding box center [631, 441] width 43 height 25
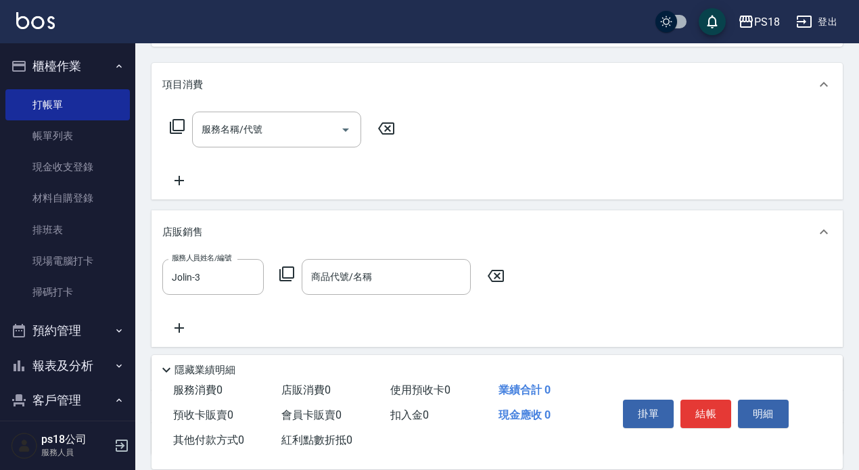
click at [323, 271] on div "商品代號/名稱 商品代號/名稱" at bounding box center [386, 277] width 169 height 36
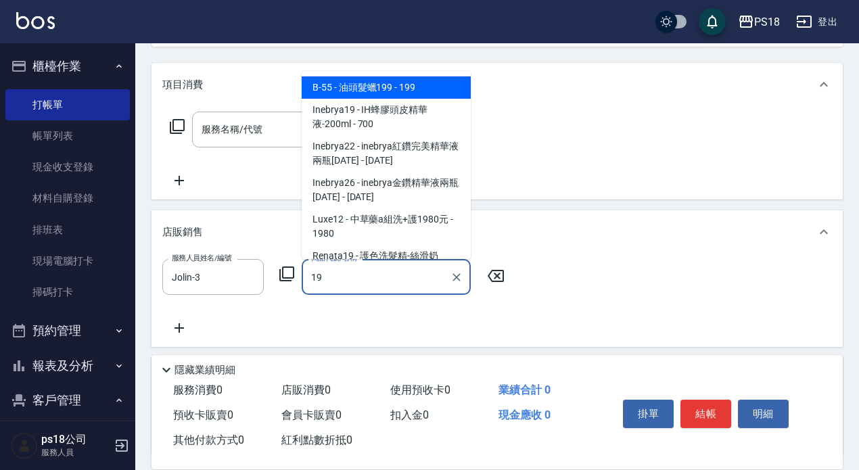
type input "1"
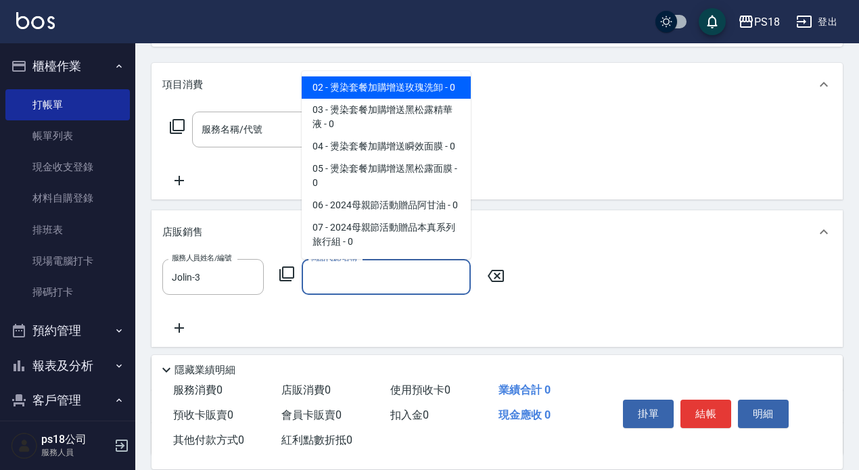
click at [283, 270] on icon at bounding box center [286, 274] width 15 height 15
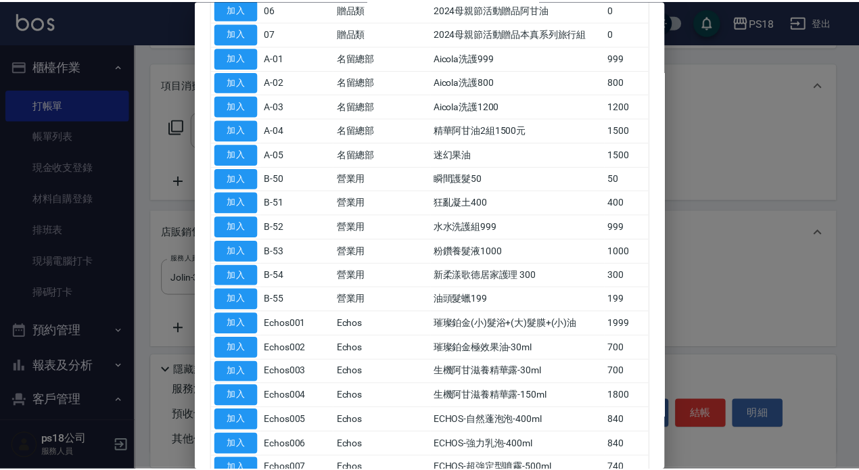
scroll to position [0, 0]
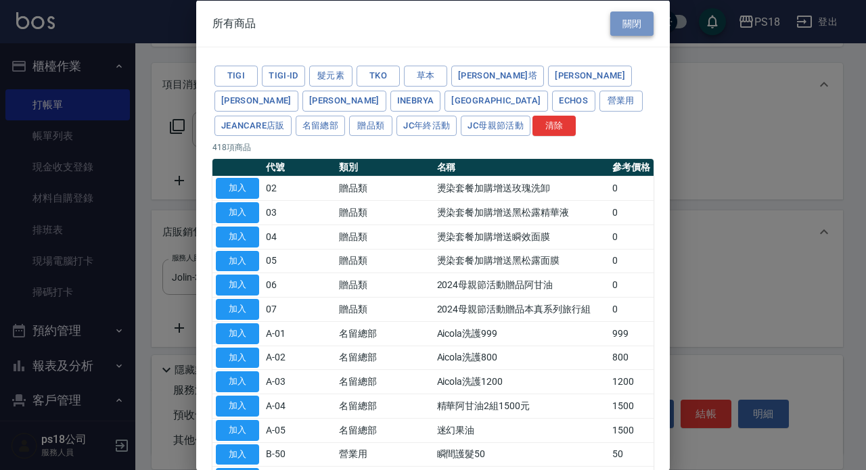
click at [616, 26] on button "關閉" at bounding box center [631, 23] width 43 height 25
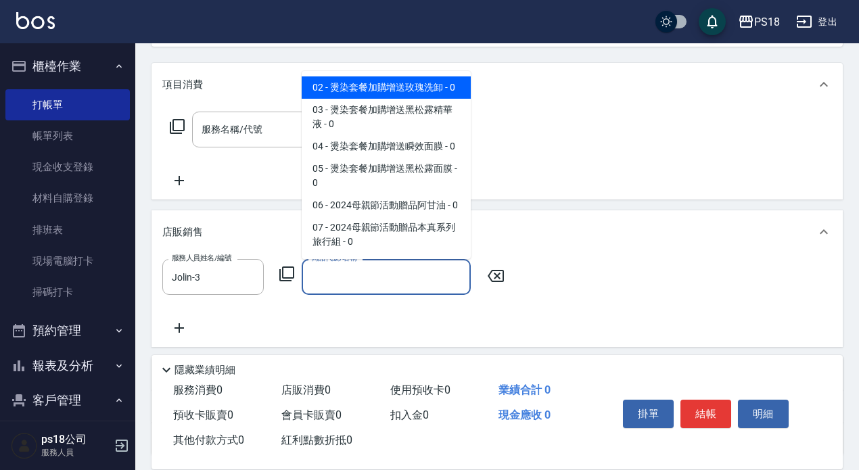
click at [310, 273] on input "商品代號/名稱" at bounding box center [386, 277] width 157 height 24
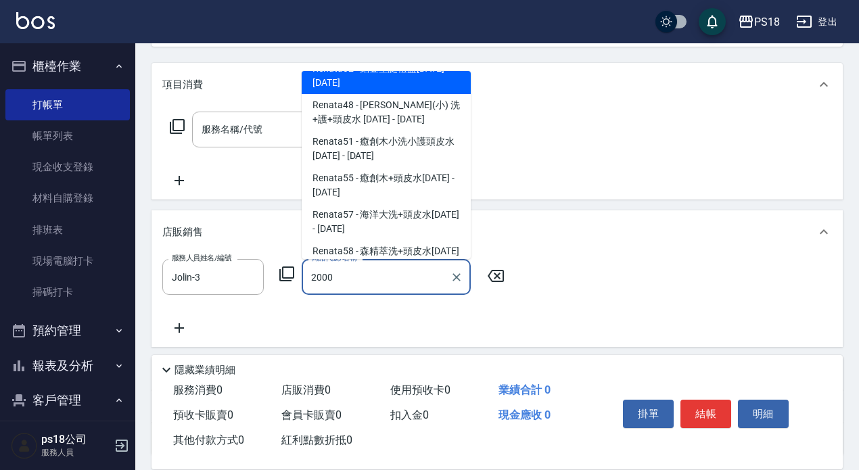
scroll to position [115, 0]
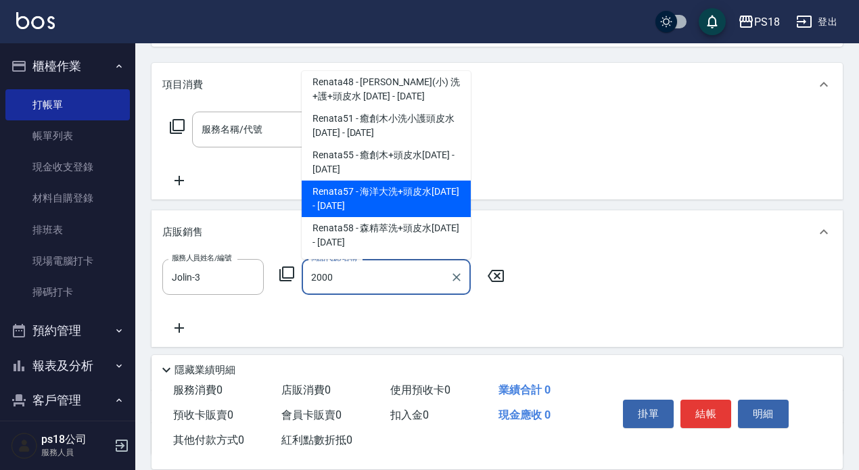
click at [386, 200] on span "Renata57 - 海洋大洗+頭皮水[DATE] - [DATE]" at bounding box center [386, 199] width 169 height 37
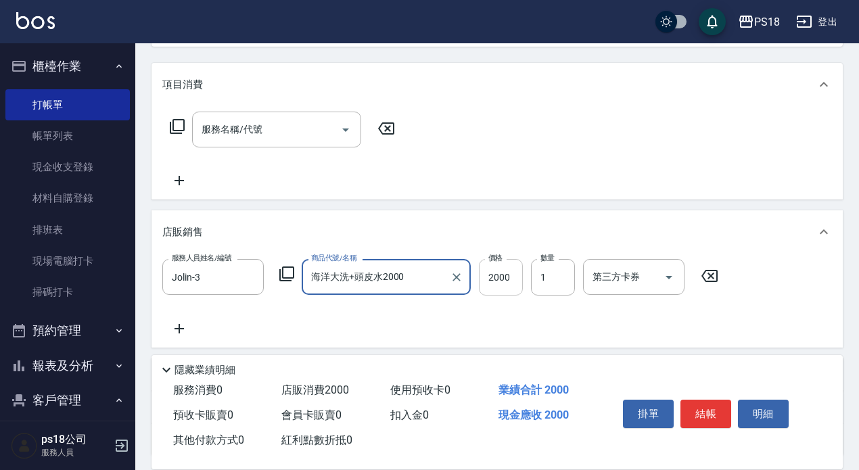
type input "海洋大洗+頭皮水2000"
click at [506, 278] on input "2000" at bounding box center [501, 277] width 44 height 37
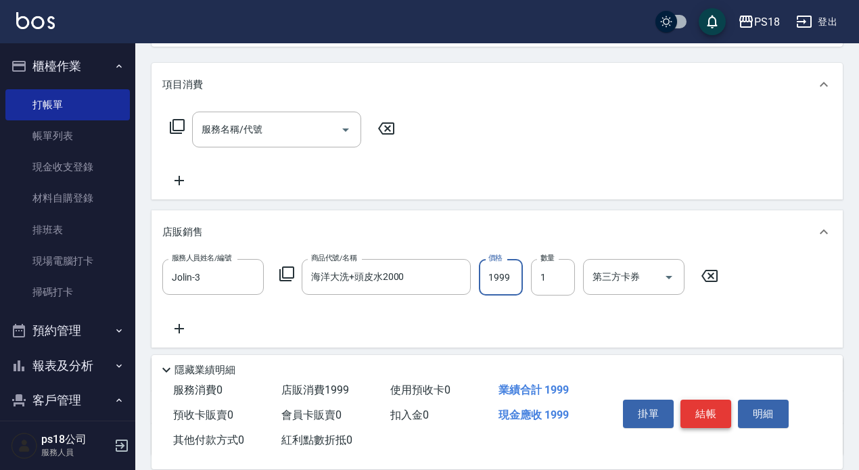
type input "1999"
drag, startPoint x: 700, startPoint y: 408, endPoint x: 701, endPoint y: 399, distance: 8.9
click at [700, 403] on button "結帳" at bounding box center [706, 414] width 51 height 28
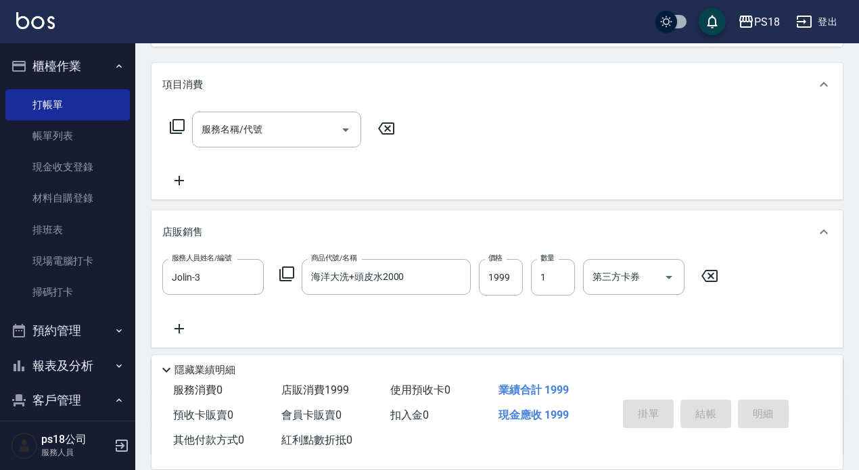
type input "[DATE] 15:47"
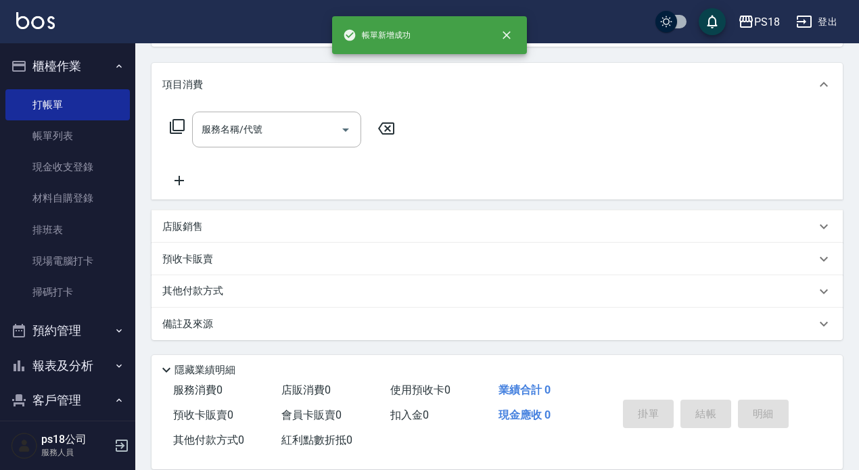
scroll to position [0, 0]
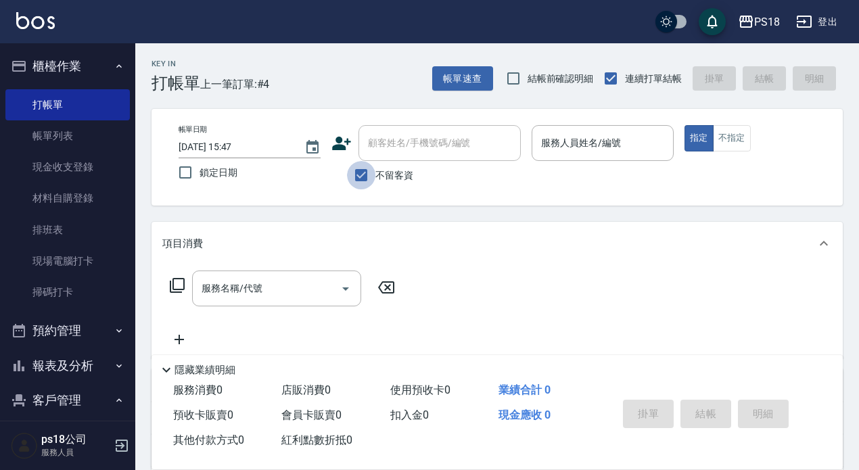
drag, startPoint x: 361, startPoint y: 173, endPoint x: 371, endPoint y: 140, distance: 34.5
click at [361, 163] on input "不留客資" at bounding box center [361, 175] width 28 height 28
checkbox input "false"
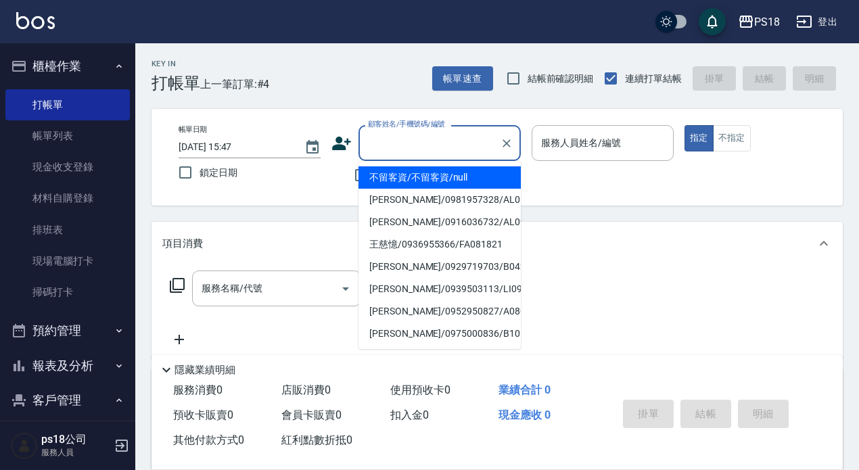
click at [372, 141] on div "顧客姓名/手機號碼/編號 顧客姓名/手機號碼/編號" at bounding box center [440, 143] width 162 height 36
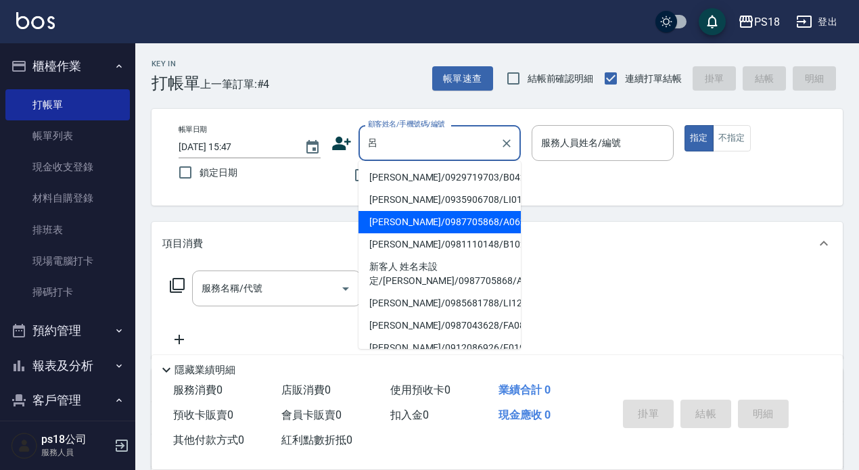
click at [427, 219] on li "[PERSON_NAME]/0987705868/A062121" at bounding box center [440, 222] width 162 height 22
type input "[PERSON_NAME]/0987705868/A062121"
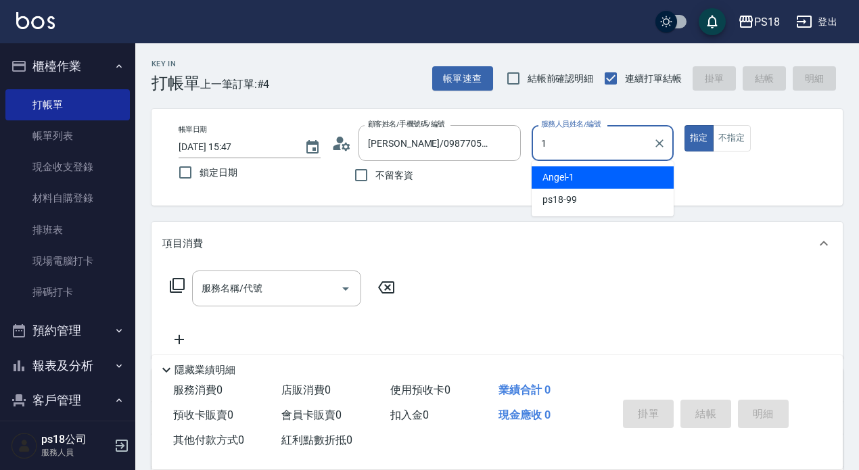
drag, startPoint x: 581, startPoint y: 176, endPoint x: 567, endPoint y: 169, distance: 15.1
click at [579, 176] on div "[PERSON_NAME] -1" at bounding box center [603, 177] width 142 height 22
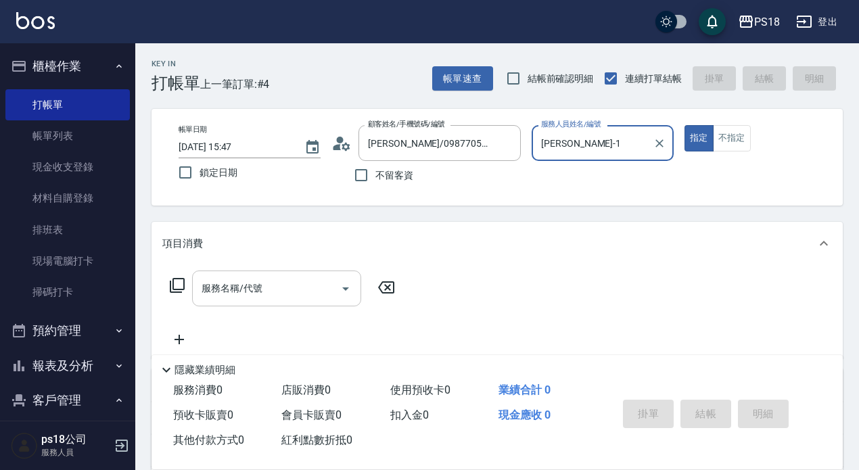
type input "[PERSON_NAME]-1"
click at [223, 284] on div "服務名稱/代號 服務名稱/代號" at bounding box center [276, 289] width 169 height 36
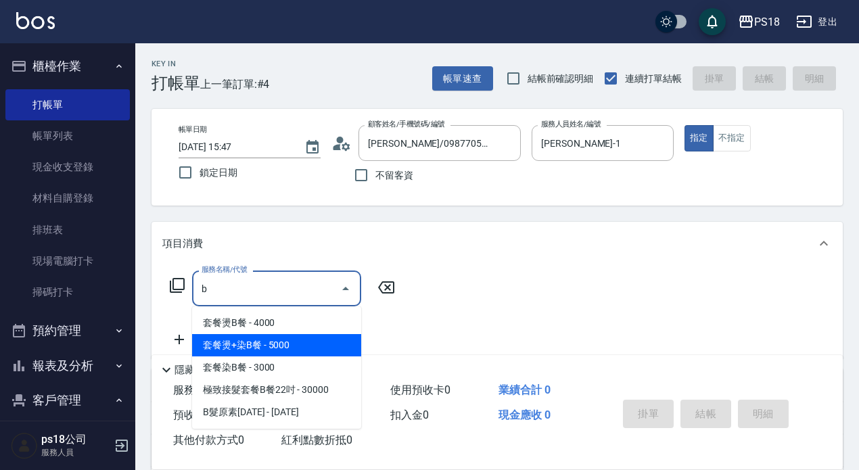
click at [270, 346] on span "套餐燙+染B餐 - 5000" at bounding box center [276, 345] width 169 height 22
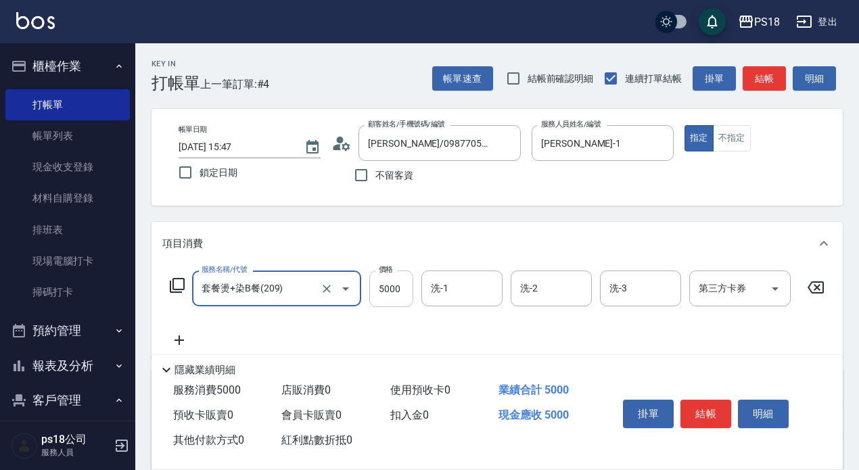
type input "套餐燙+染B餐(209)"
click at [396, 290] on input "5000" at bounding box center [391, 289] width 44 height 37
type input "7000"
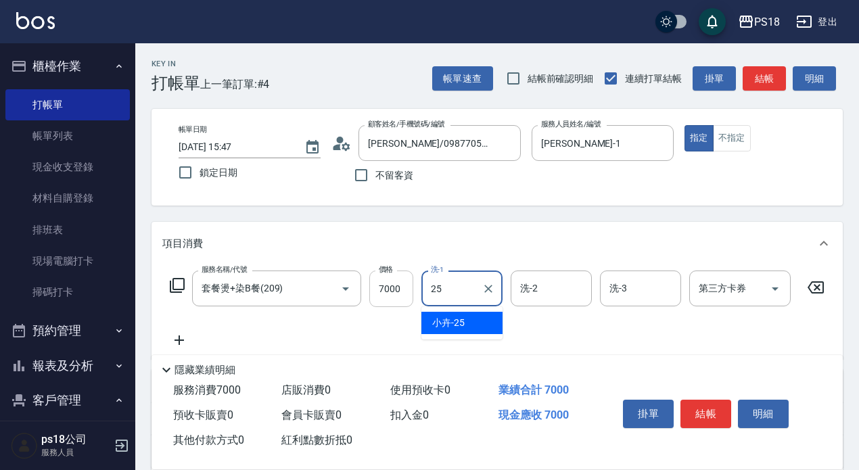
type input "小卉-25"
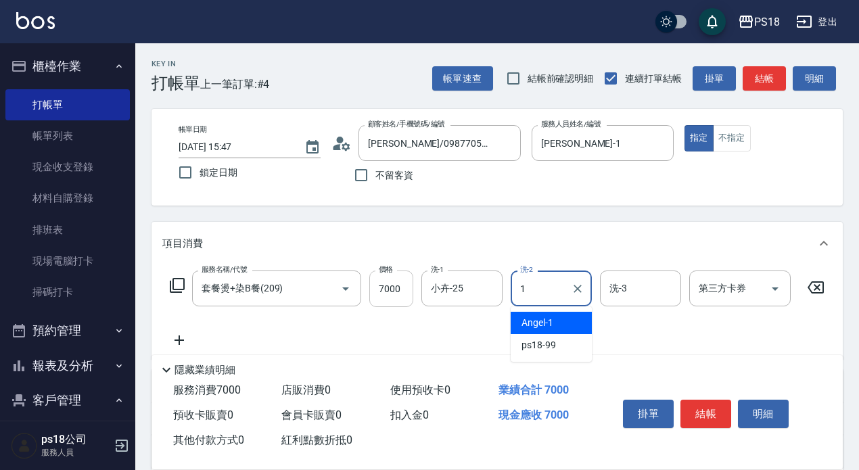
type input "[PERSON_NAME]-1"
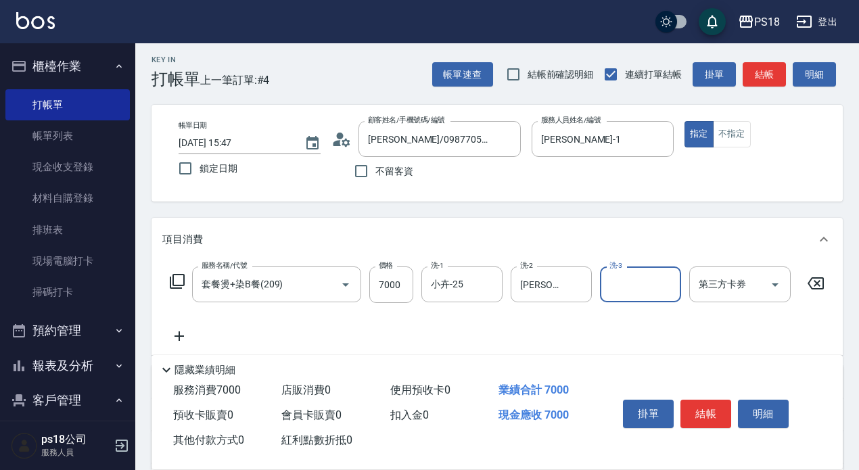
scroll to position [203, 0]
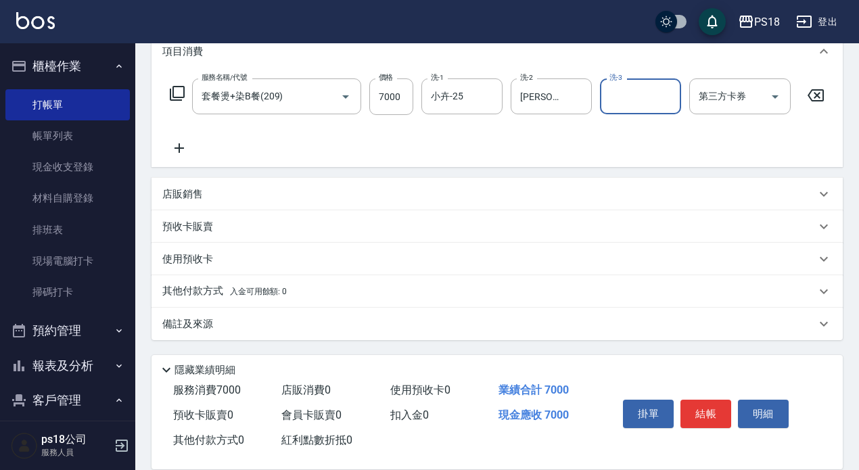
drag, startPoint x: 702, startPoint y: 403, endPoint x: 708, endPoint y: 384, distance: 19.1
click at [706, 400] on button "結帳" at bounding box center [706, 414] width 51 height 28
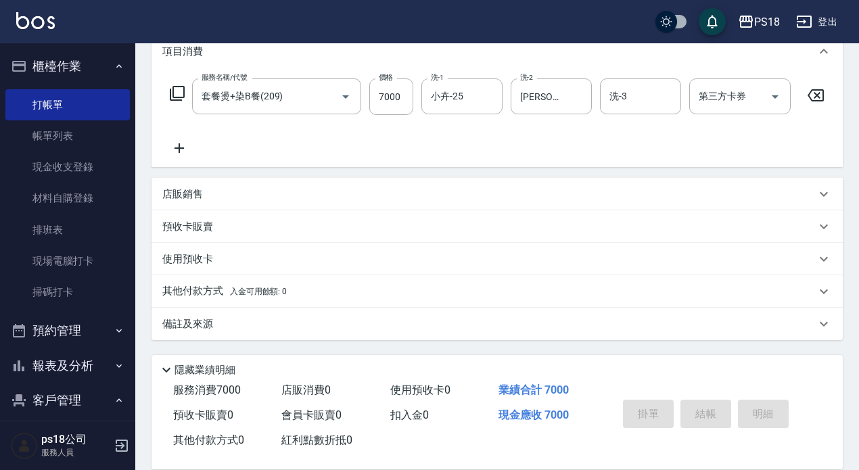
type input "[DATE] 15:48"
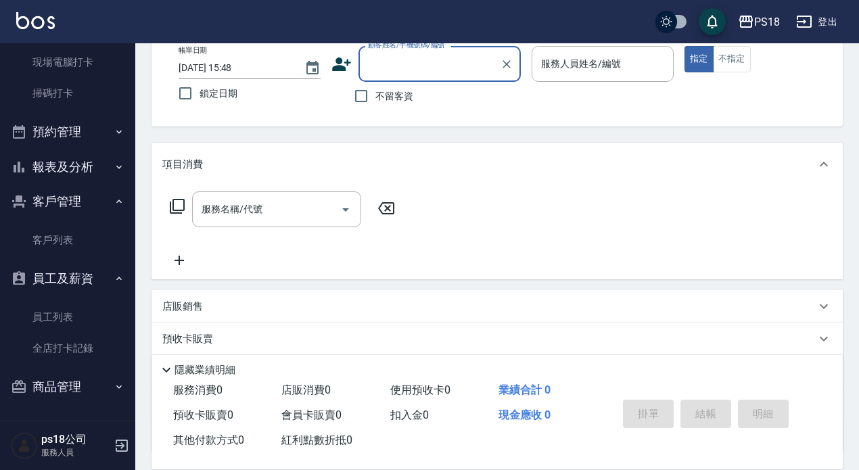
scroll to position [192, 0]
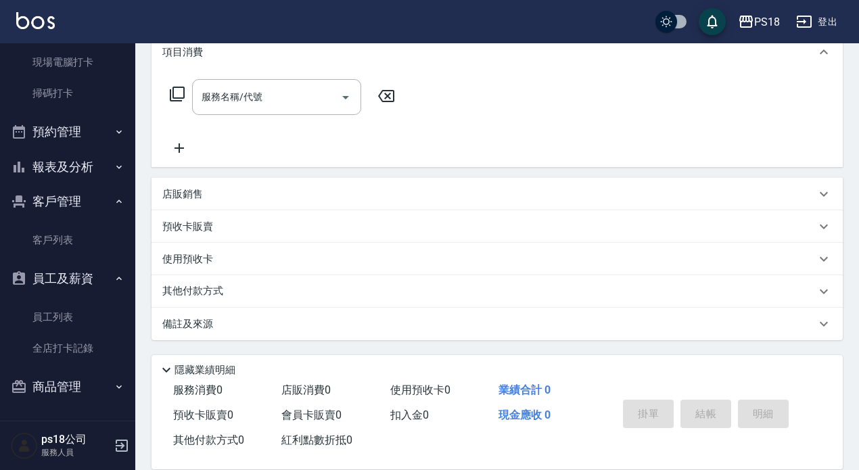
click at [81, 385] on button "商品管理" at bounding box center [67, 386] width 125 height 35
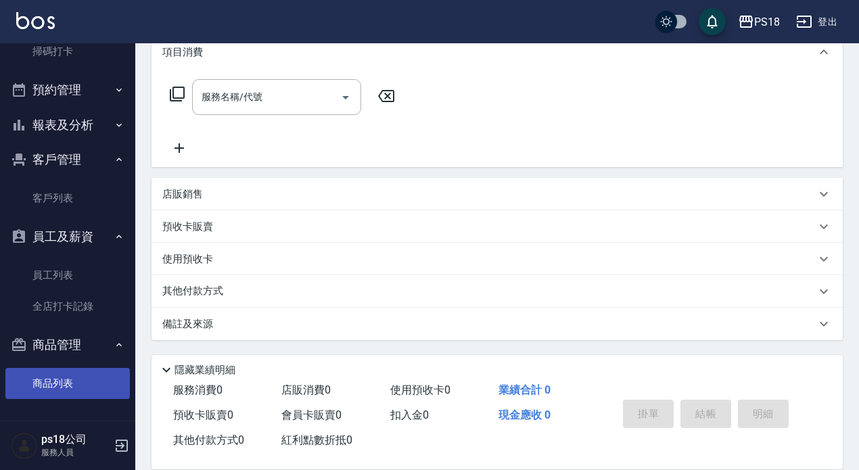
click at [57, 384] on link "商品列表" at bounding box center [67, 383] width 125 height 31
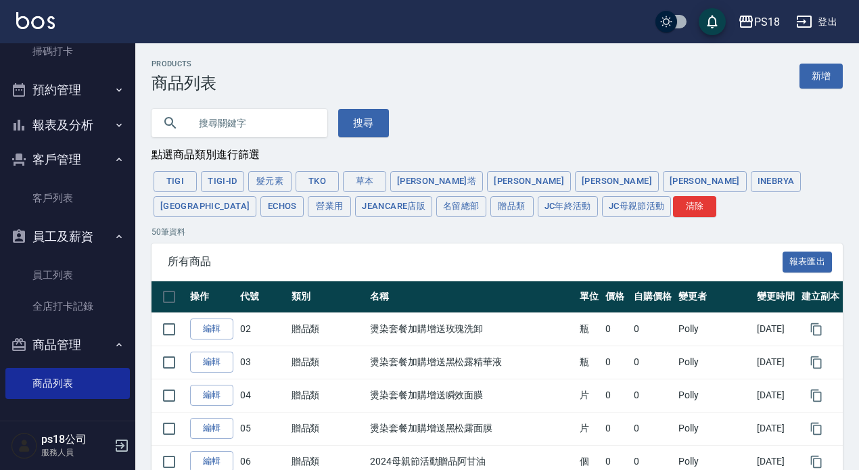
click at [223, 125] on input "text" at bounding box center [252, 123] width 127 height 37
type input "2000"
click at [377, 122] on button "搜尋" at bounding box center [363, 123] width 51 height 28
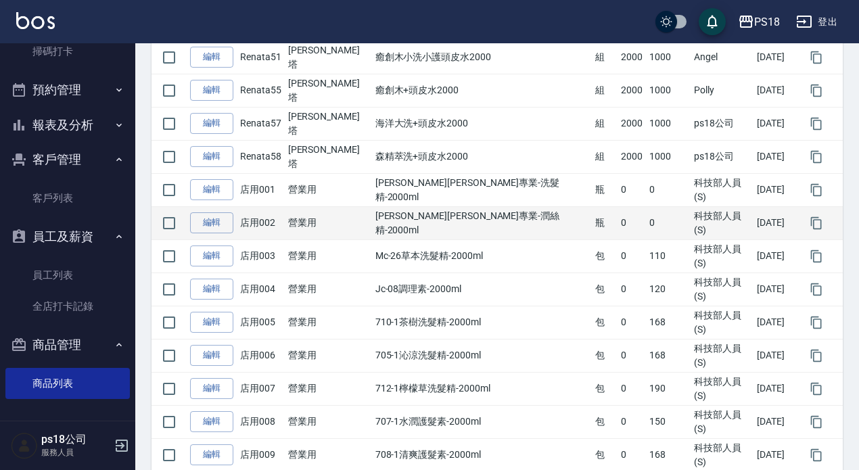
scroll to position [337, 0]
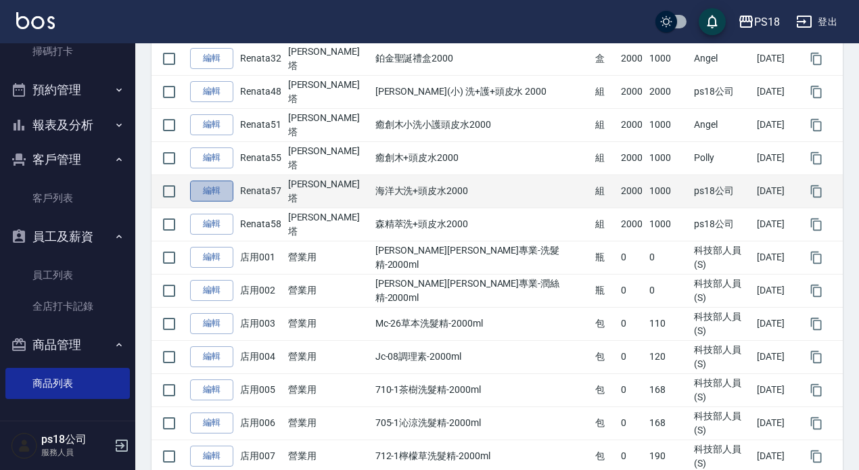
click at [218, 186] on link "編輯" at bounding box center [211, 191] width 43 height 21
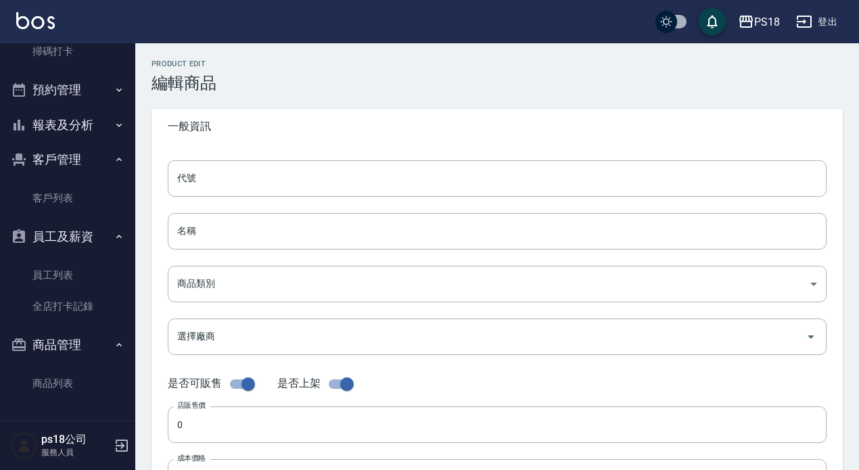
type input "Renata57"
type input "海洋大洗+頭皮水2000"
type input "da011c7a-b0d2-4ca8-9f3a-5093adc999dd"
type input "2000"
type input "1000"
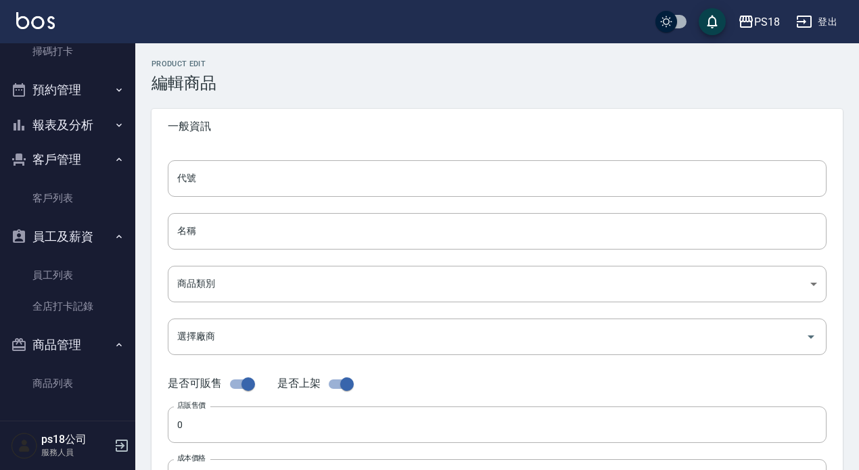
type input "1000"
type input "組"
type input "UNSET"
click at [248, 231] on input "海洋大洗+頭皮水2000" at bounding box center [497, 231] width 659 height 37
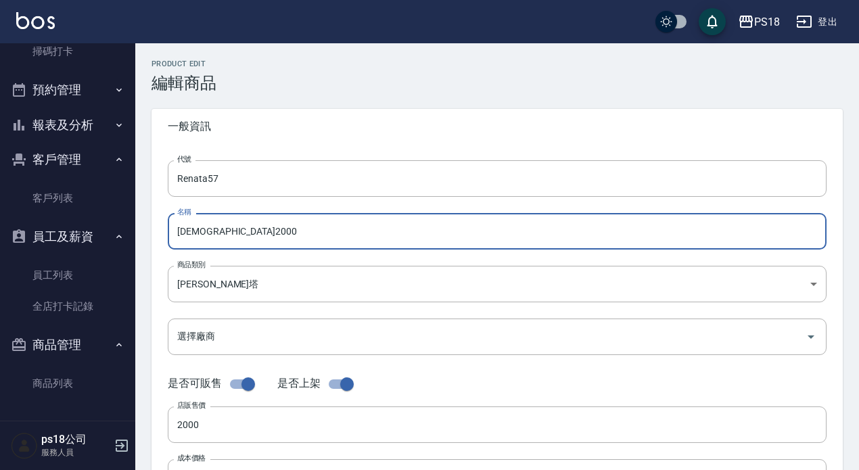
click at [226, 223] on input "[DEMOGRAPHIC_DATA]2000" at bounding box center [497, 231] width 659 height 37
click at [197, 232] on input "[DEMOGRAPHIC_DATA]2000" at bounding box center [497, 231] width 659 height 37
click at [255, 238] on input "源生外秘體2000" at bounding box center [497, 231] width 659 height 37
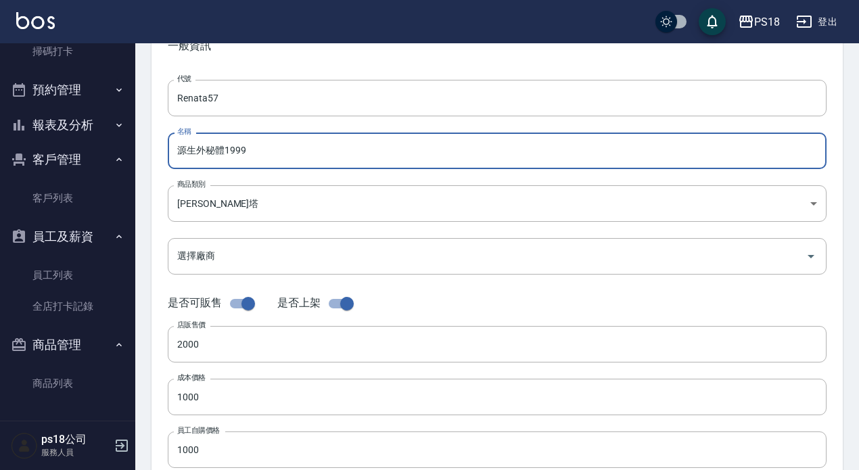
scroll to position [271, 0]
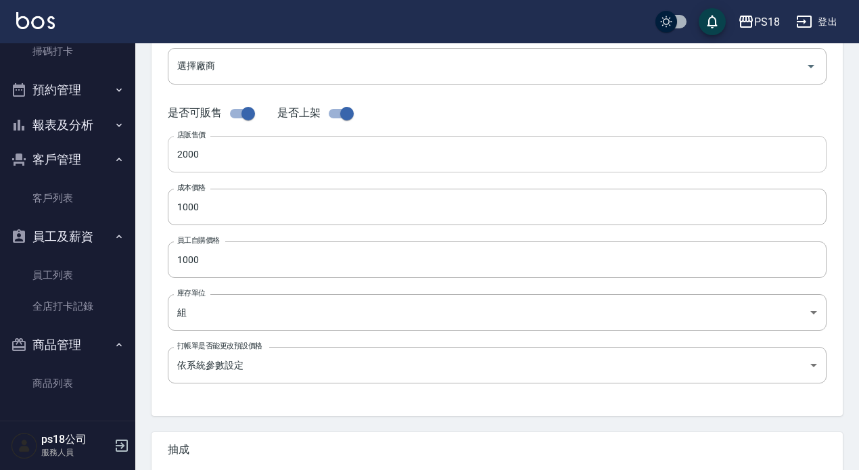
type input "源生外秘體1999"
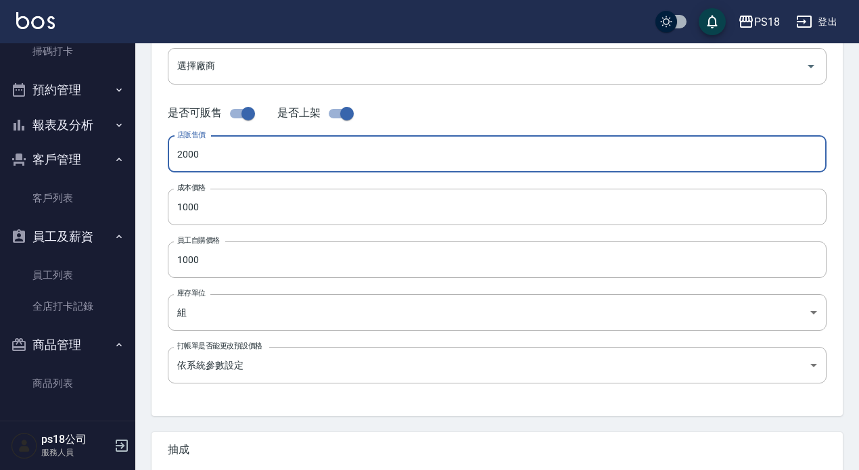
click at [218, 158] on input "2000" at bounding box center [497, 154] width 659 height 37
click at [183, 152] on input "01999" at bounding box center [497, 154] width 659 height 37
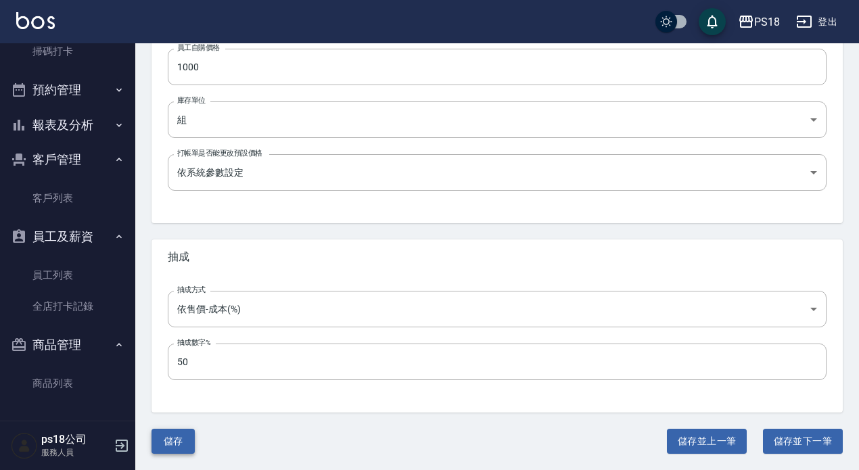
type input "1999"
click at [179, 438] on button "儲存" at bounding box center [173, 441] width 43 height 25
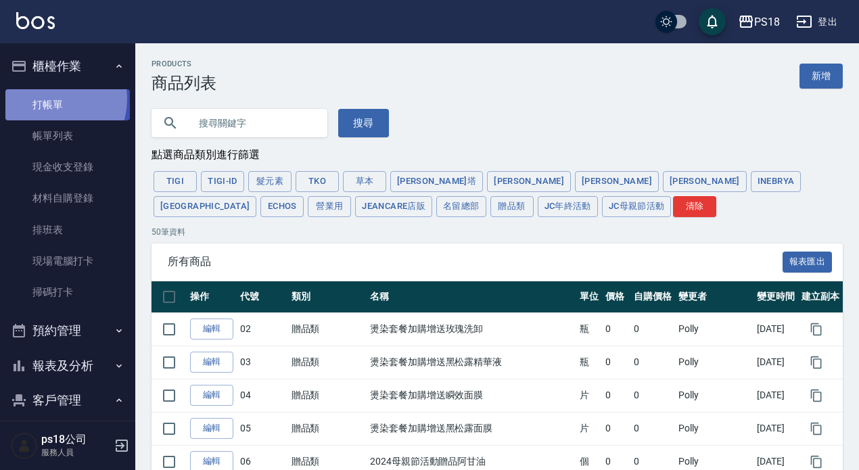
click at [49, 99] on link "打帳單" at bounding box center [67, 104] width 125 height 31
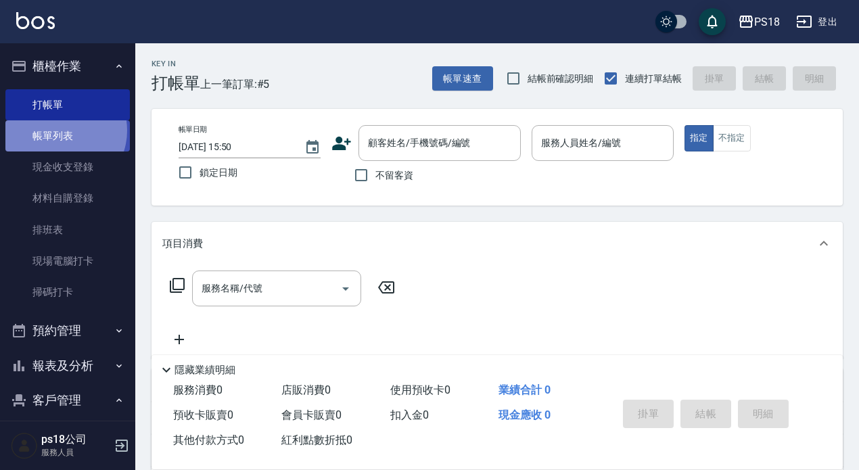
click at [60, 130] on link "帳單列表" at bounding box center [67, 135] width 125 height 31
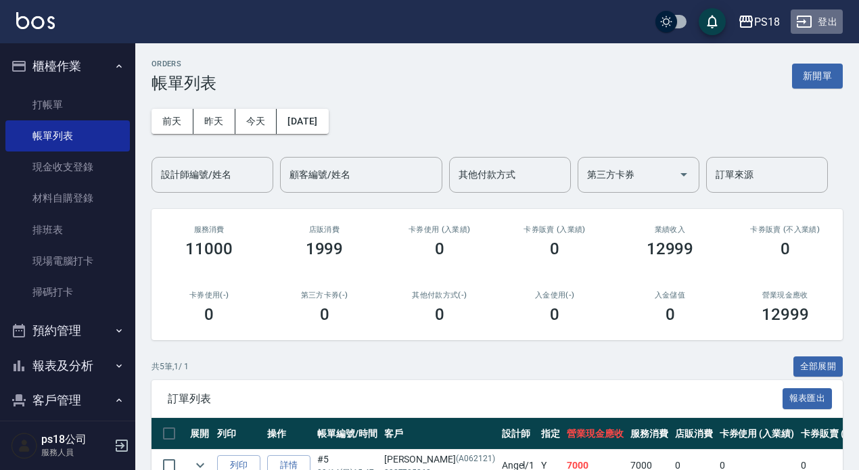
click at [829, 20] on button "登出" at bounding box center [817, 21] width 52 height 25
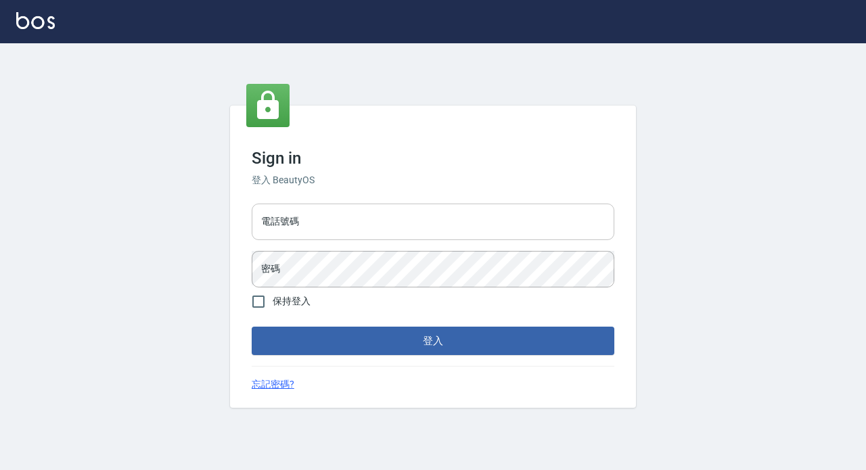
drag, startPoint x: 0, startPoint y: 0, endPoint x: 311, endPoint y: 221, distance: 381.0
click at [311, 221] on input "電話號碼" at bounding box center [433, 222] width 363 height 37
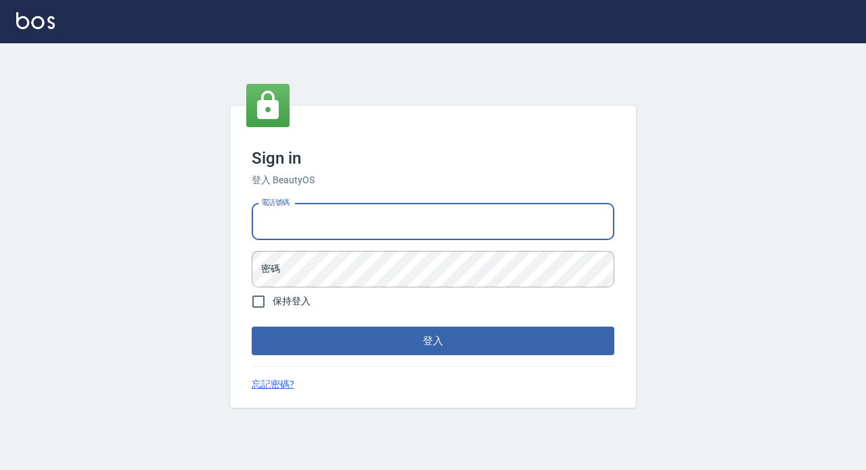
type input "89729295"
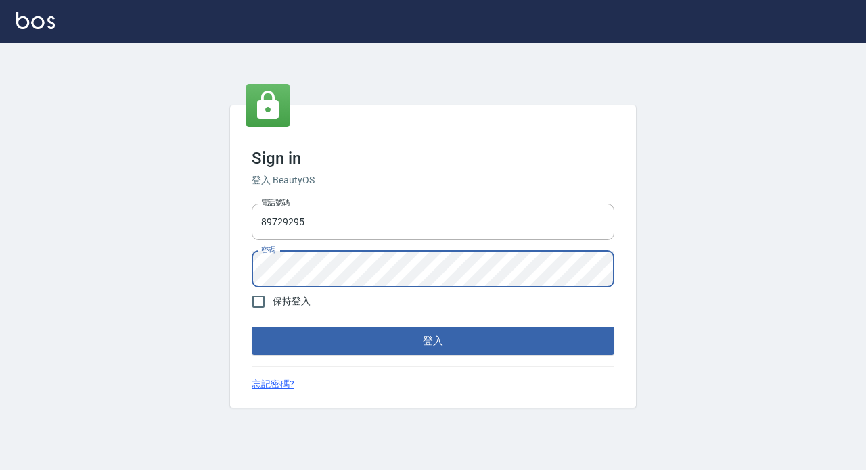
drag, startPoint x: 423, startPoint y: 339, endPoint x: 397, endPoint y: 327, distance: 28.5
click at [424, 338] on button "登入" at bounding box center [433, 341] width 363 height 28
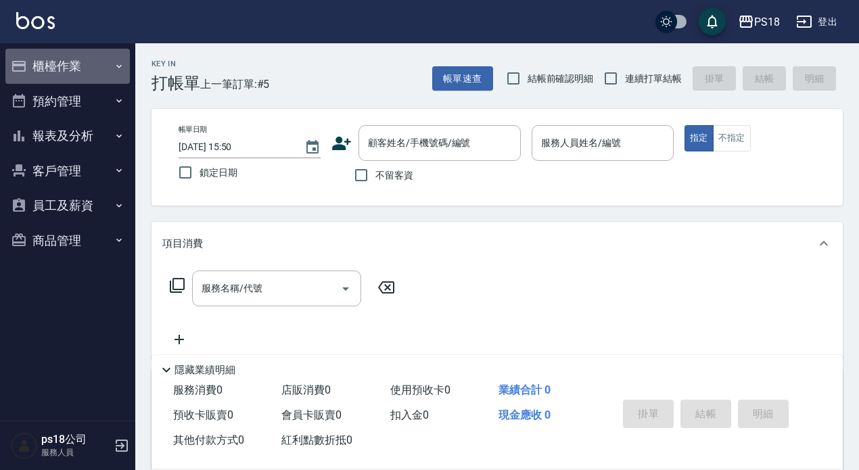
click at [56, 69] on button "櫃檯作業" at bounding box center [67, 66] width 125 height 35
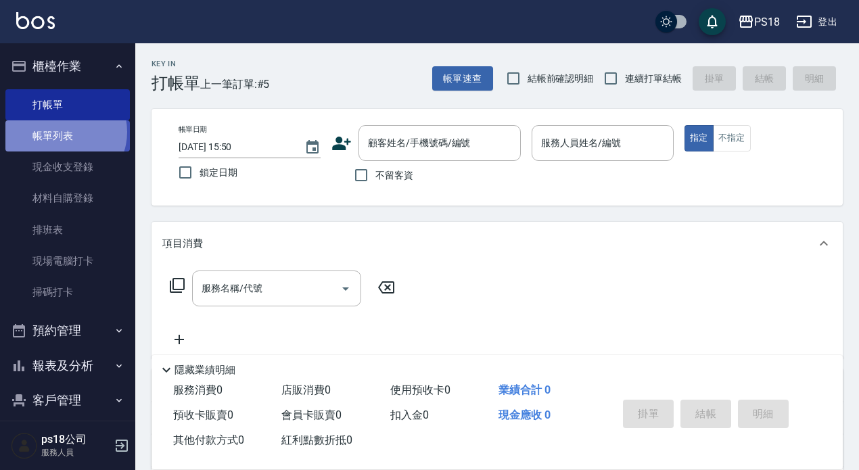
click at [63, 132] on link "帳單列表" at bounding box center [67, 135] width 125 height 31
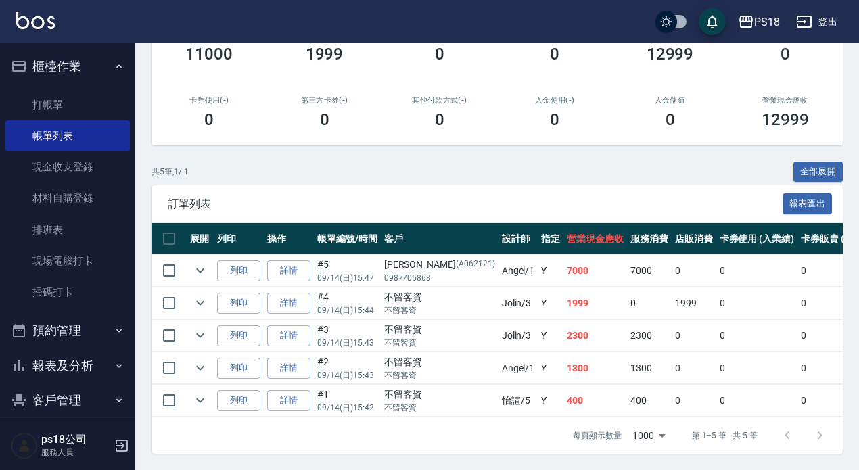
scroll to position [206, 0]
click at [290, 293] on link "詳情" at bounding box center [288, 303] width 43 height 21
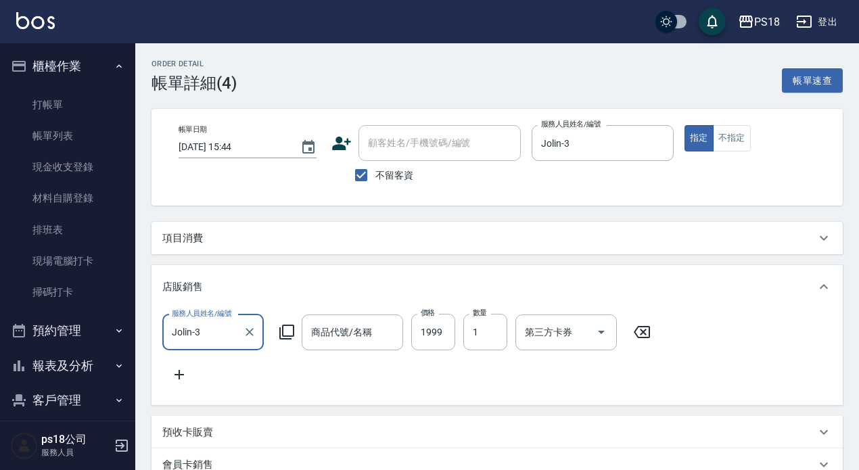
type input "2025/09/14 15:44"
checkbox input "true"
type input "Jolin-3"
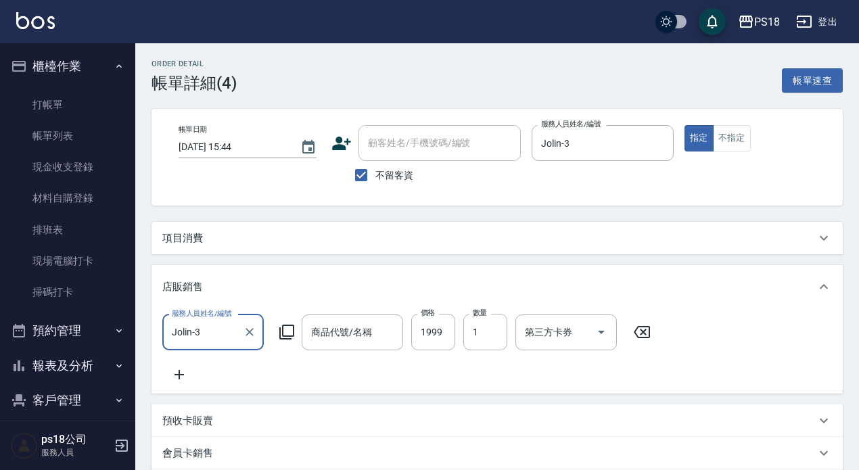
type input "源生外秘體1999"
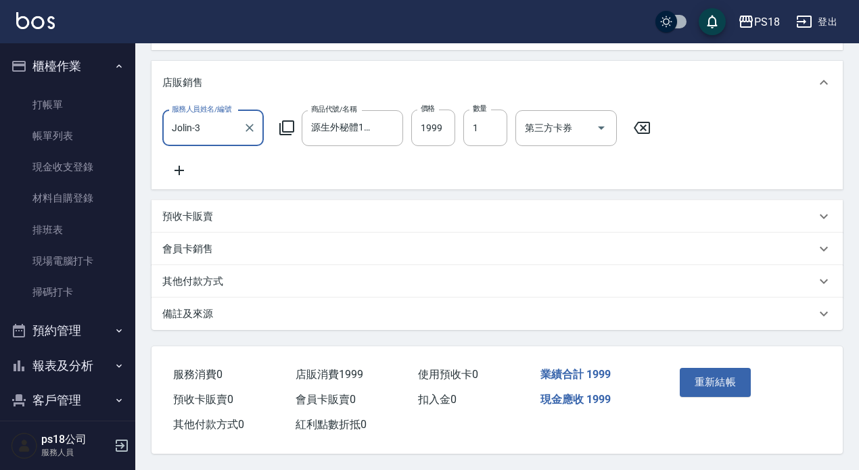
scroll to position [222, 0]
click at [722, 369] on button "重新結帳" at bounding box center [716, 382] width 72 height 28
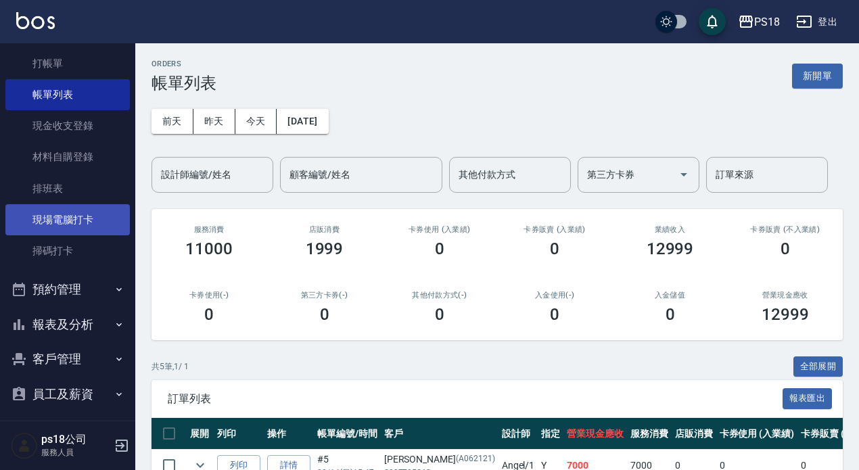
scroll to position [83, 0]
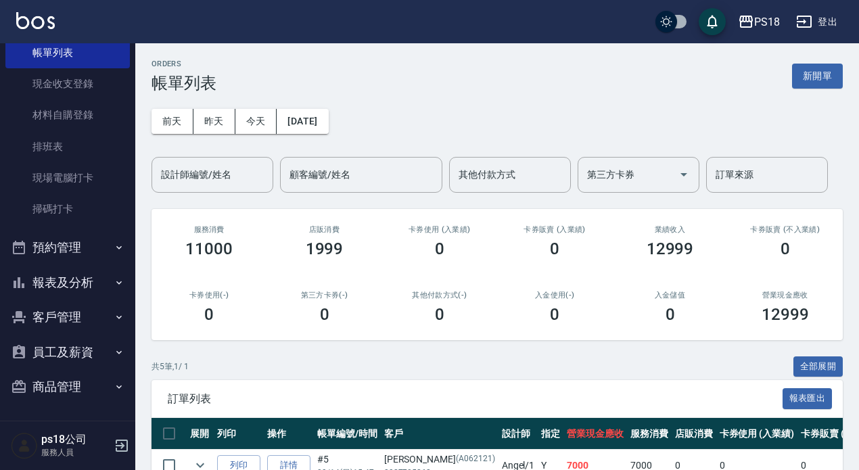
click at [75, 275] on button "報表及分析" at bounding box center [67, 282] width 125 height 35
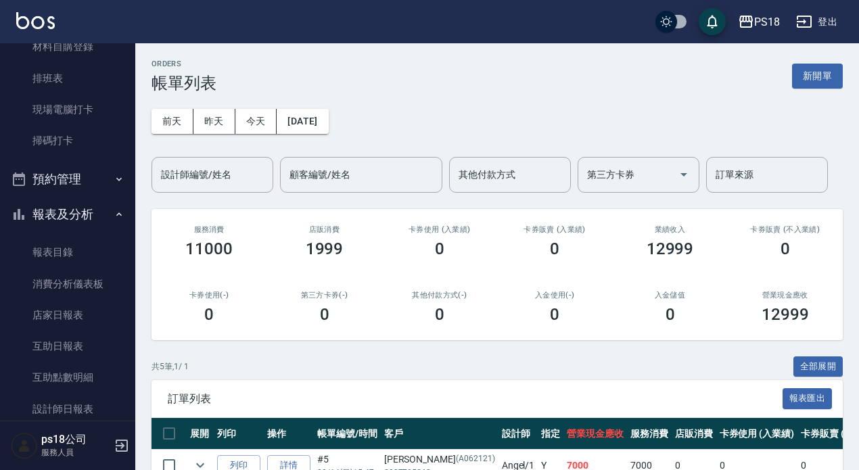
scroll to position [286, 0]
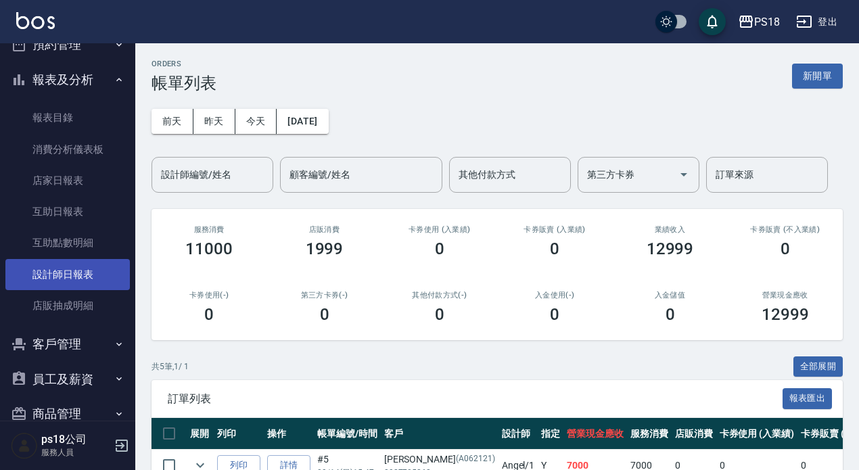
click at [81, 270] on link "設計師日報表" at bounding box center [67, 274] width 125 height 31
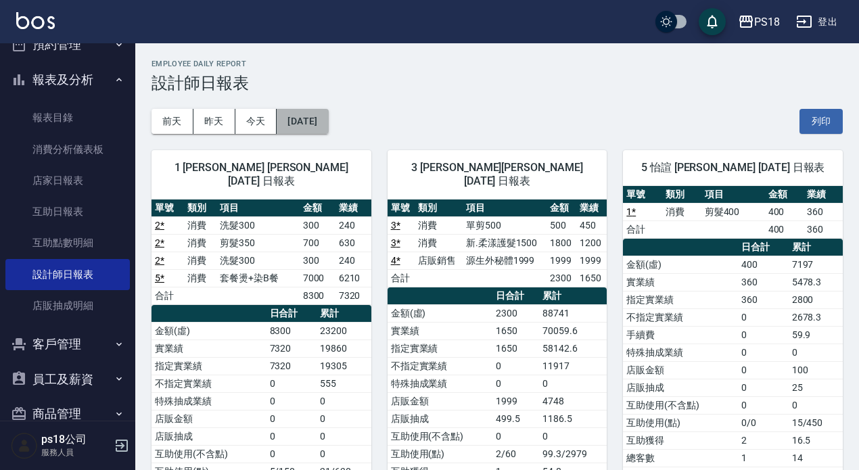
click at [315, 120] on button "2025/09/14" at bounding box center [302, 121] width 51 height 25
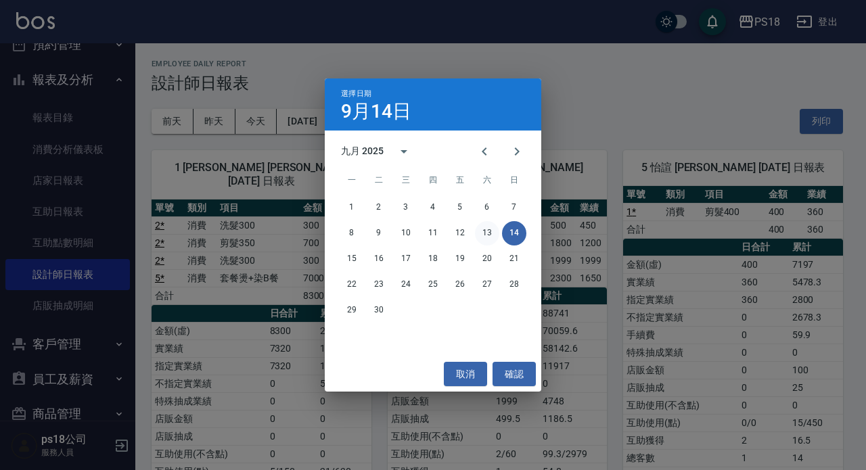
click at [492, 233] on button "13" at bounding box center [487, 233] width 24 height 24
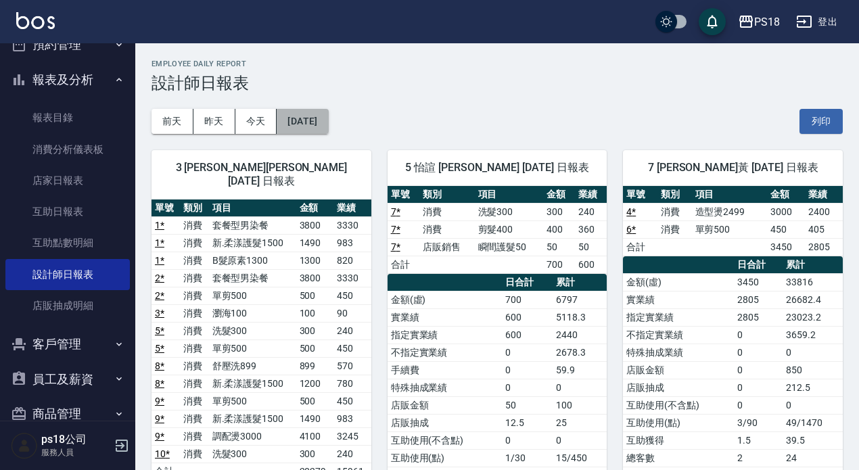
click at [328, 114] on button "2025/09/13" at bounding box center [302, 121] width 51 height 25
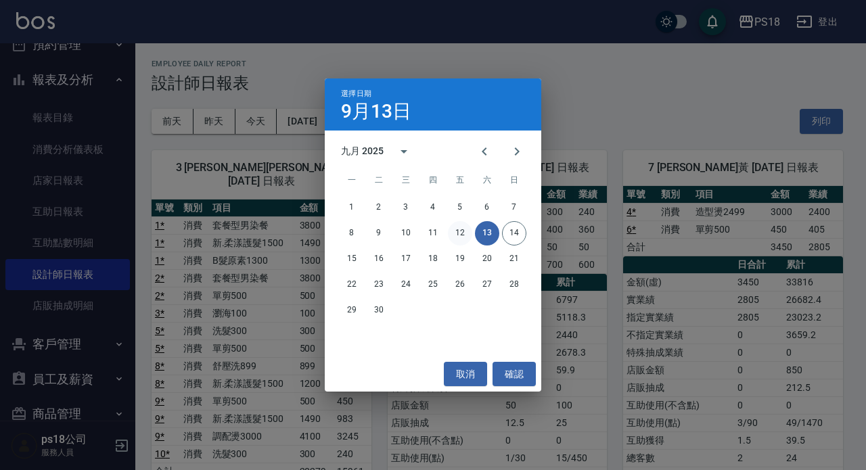
click at [461, 235] on button "12" at bounding box center [460, 233] width 24 height 24
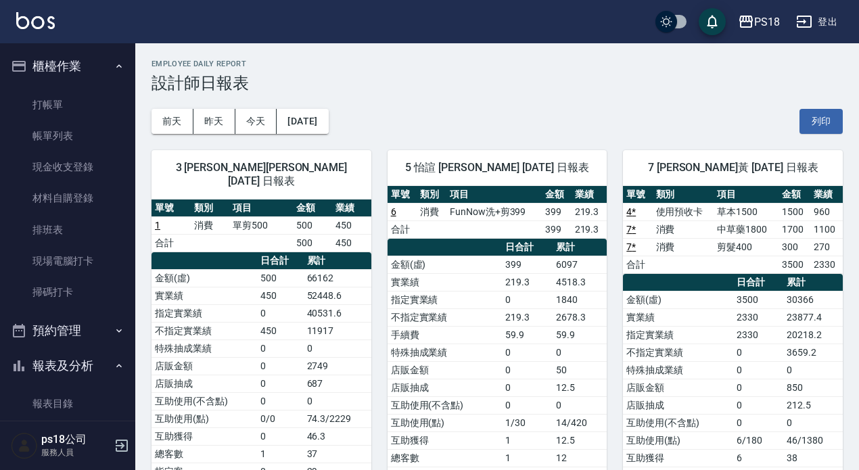
click at [832, 18] on button "登出" at bounding box center [817, 21] width 52 height 25
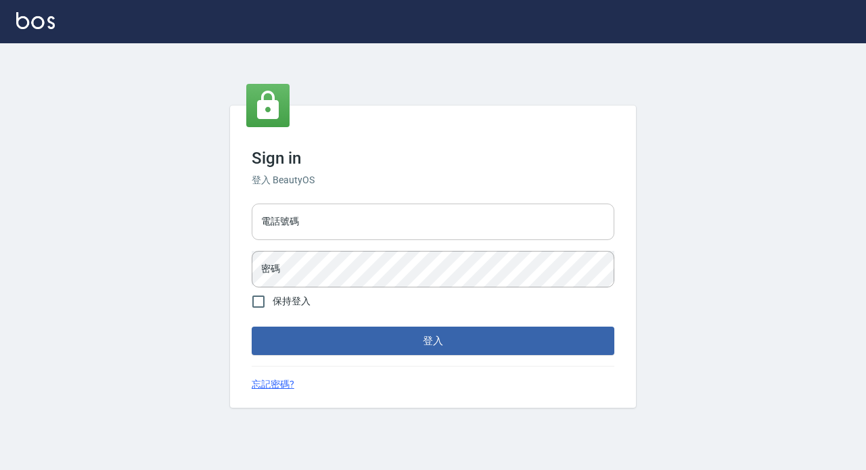
click at [302, 212] on input "電話號碼" at bounding box center [433, 222] width 363 height 37
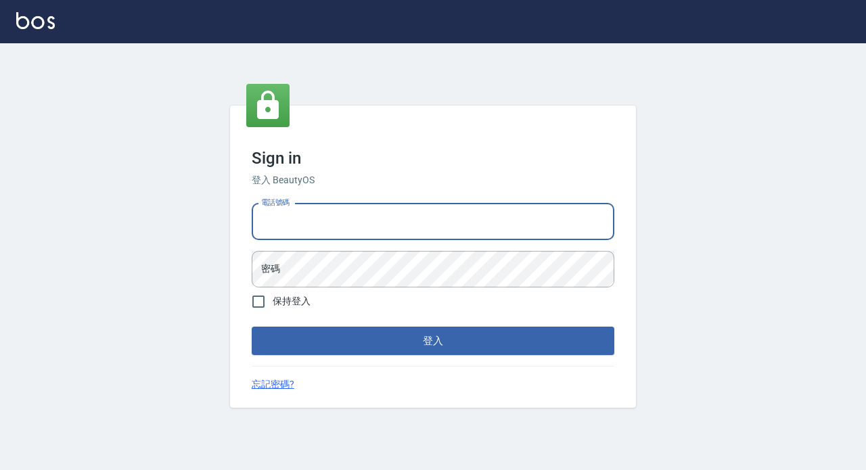
type input "0933473141"
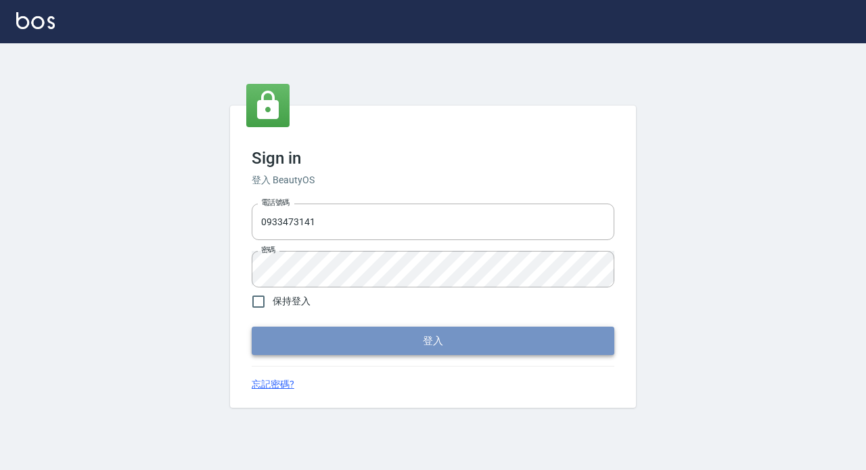
click at [411, 344] on button "登入" at bounding box center [433, 341] width 363 height 28
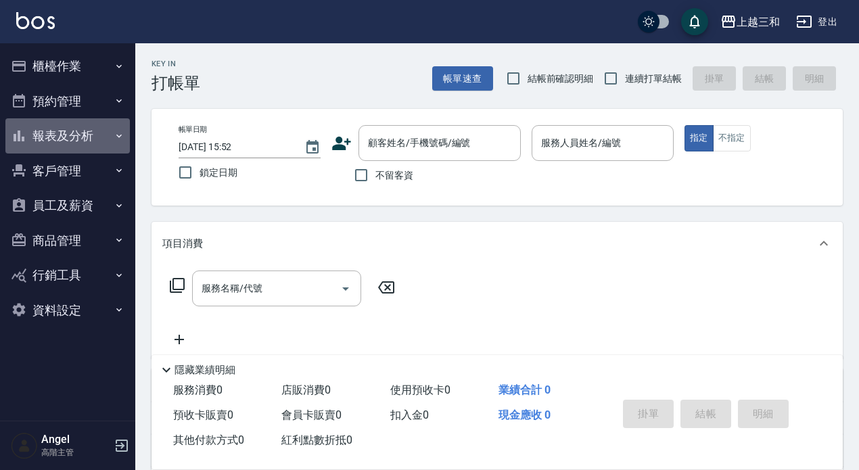
click at [83, 137] on button "報表及分析" at bounding box center [67, 135] width 125 height 35
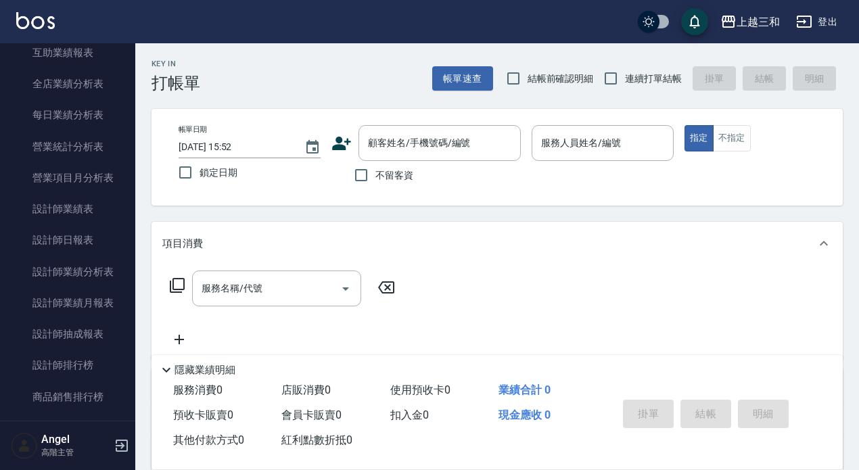
scroll to position [406, 0]
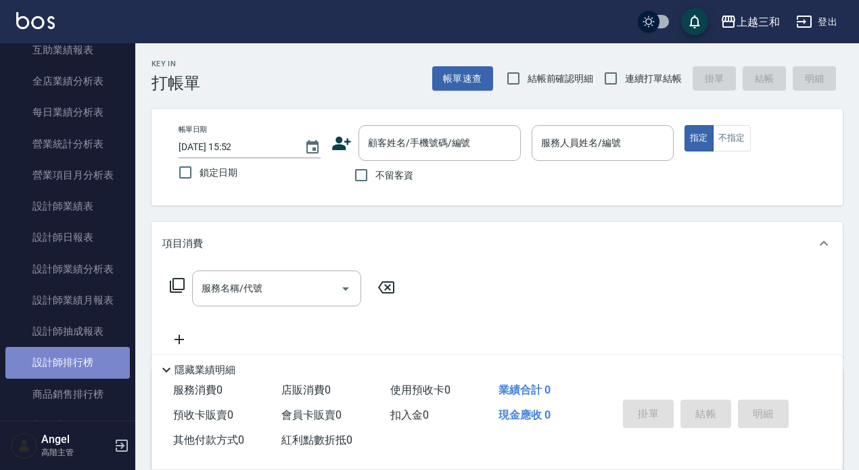
click at [86, 363] on link "設計師排行榜" at bounding box center [67, 362] width 125 height 31
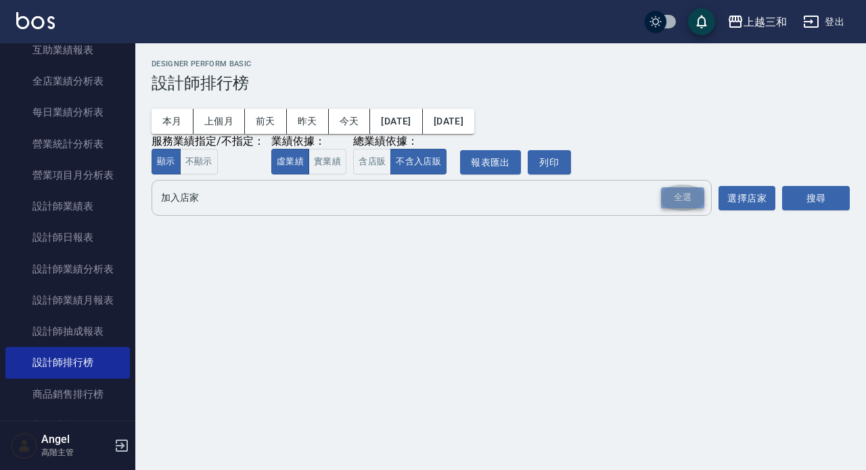
click at [683, 202] on div "全選" at bounding box center [682, 197] width 43 height 21
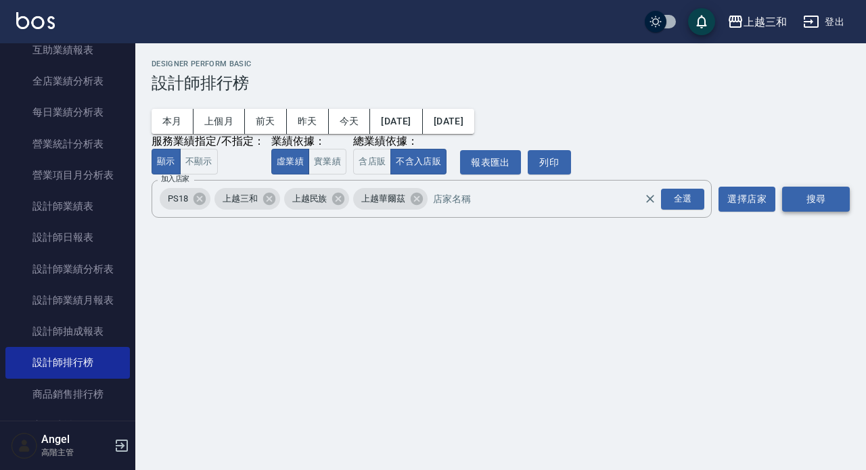
click at [804, 199] on button "搜尋" at bounding box center [816, 199] width 68 height 25
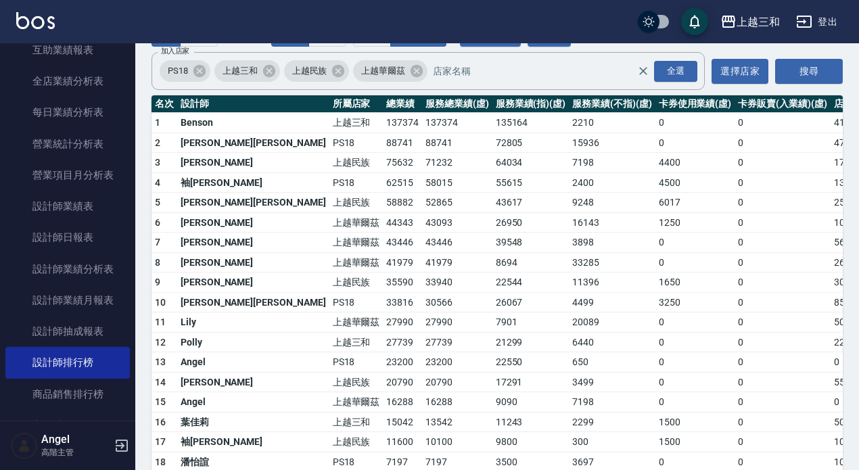
scroll to position [135, 0]
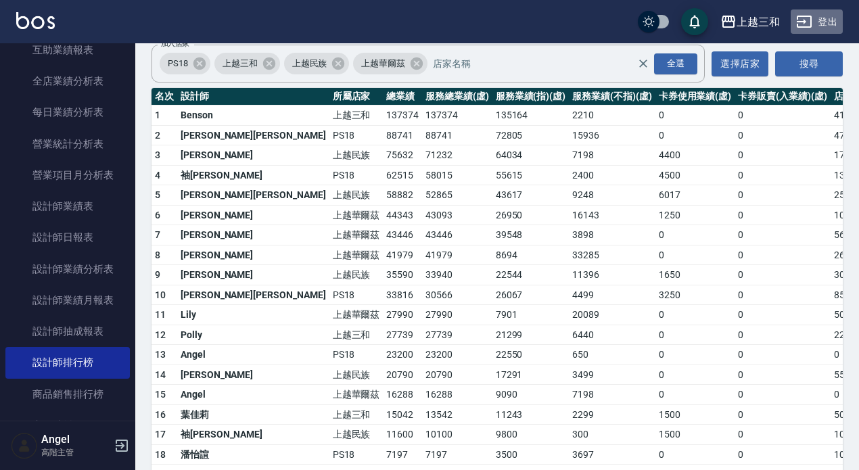
click at [825, 20] on button "登出" at bounding box center [817, 21] width 52 height 25
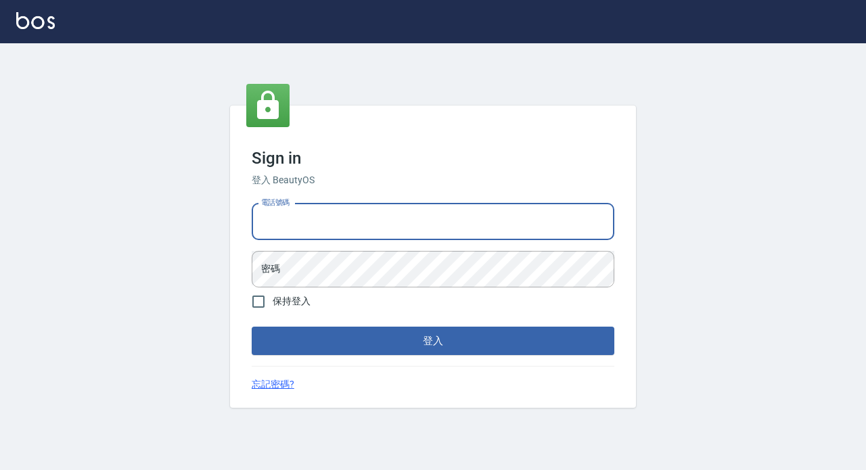
click at [312, 219] on input "電話號碼" at bounding box center [433, 222] width 363 height 37
type input "89729295"
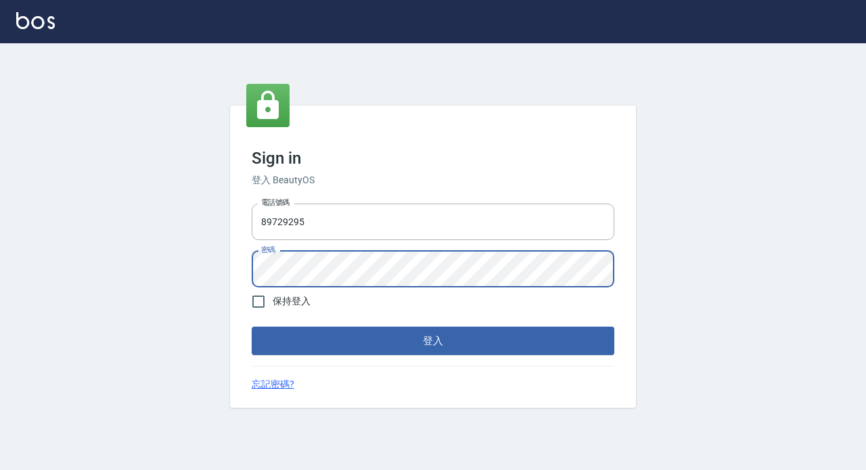
click at [428, 346] on button "登入" at bounding box center [433, 341] width 363 height 28
